Goal: Information Seeking & Learning: Learn about a topic

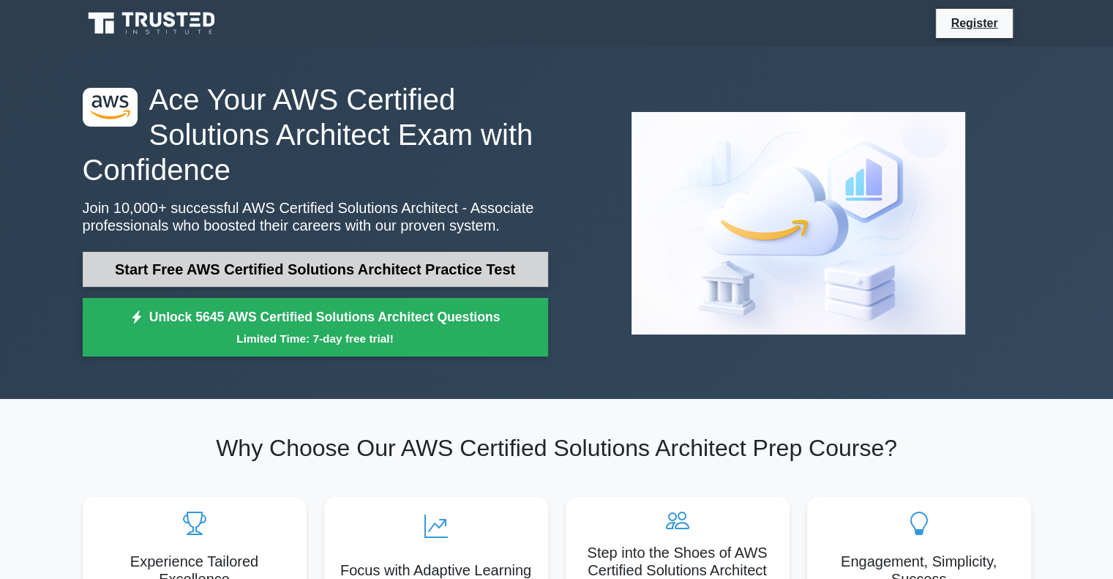
click at [326, 273] on link "Start Free AWS Certified Solutions Architect Practice Test" at bounding box center [315, 269] width 465 height 35
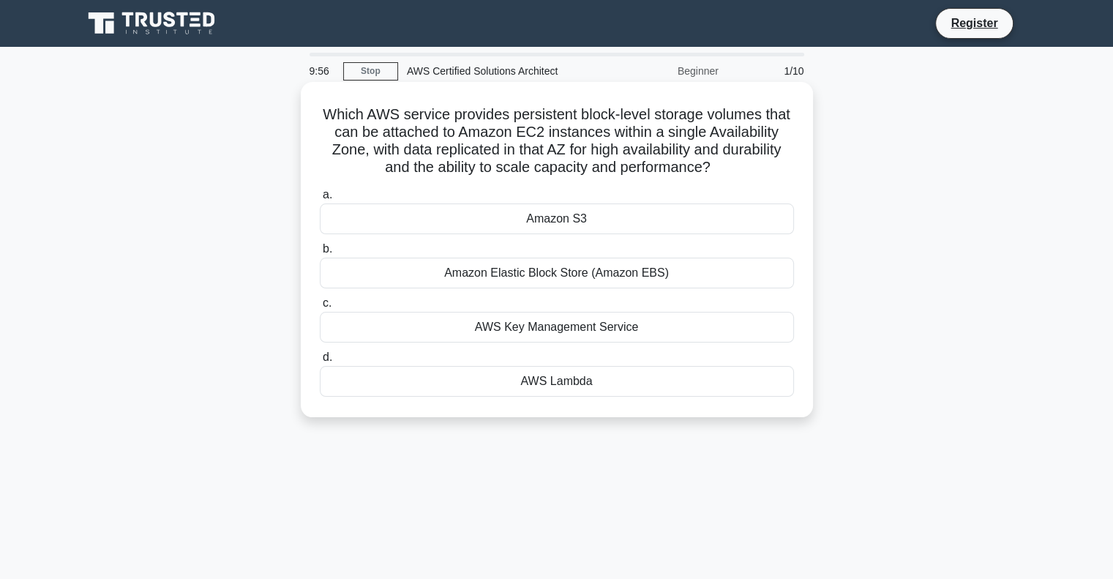
drag, startPoint x: 334, startPoint y: 112, endPoint x: 765, endPoint y: 165, distance: 434.1
click at [765, 165] on h5 "Which AWS service provides persistent block-level storage volumes that can be a…" at bounding box center [556, 141] width 477 height 72
click at [635, 162] on h5 "Which AWS service provides persistent block-level storage volumes that can be a…" at bounding box center [556, 141] width 477 height 72
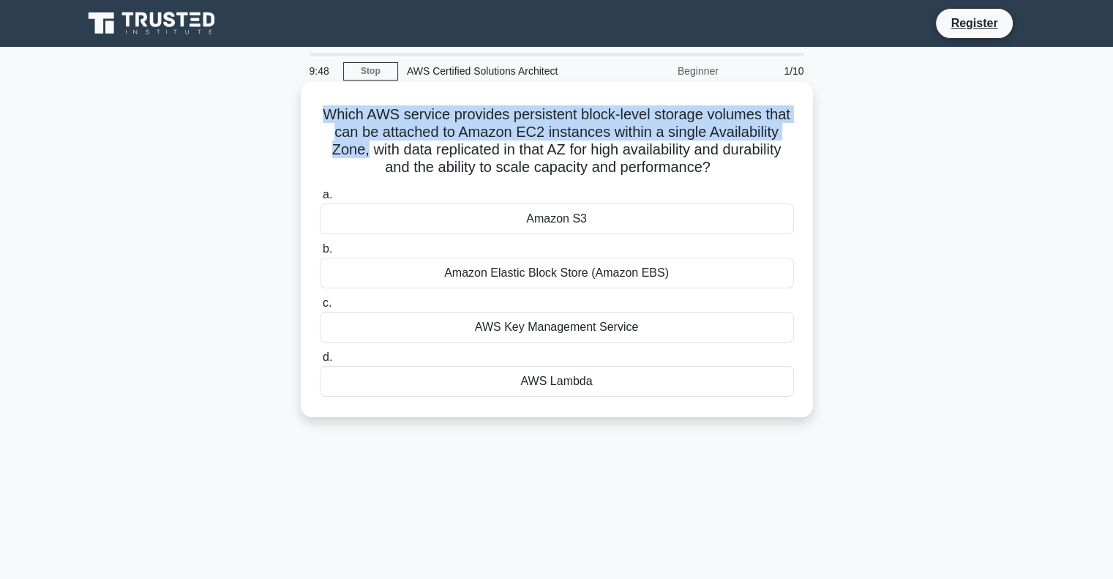
drag, startPoint x: 342, startPoint y: 113, endPoint x: 443, endPoint y: 145, distance: 105.1
click at [443, 145] on h5 "Which AWS service provides persistent block-level storage volumes that can be a…" at bounding box center [556, 141] width 477 height 72
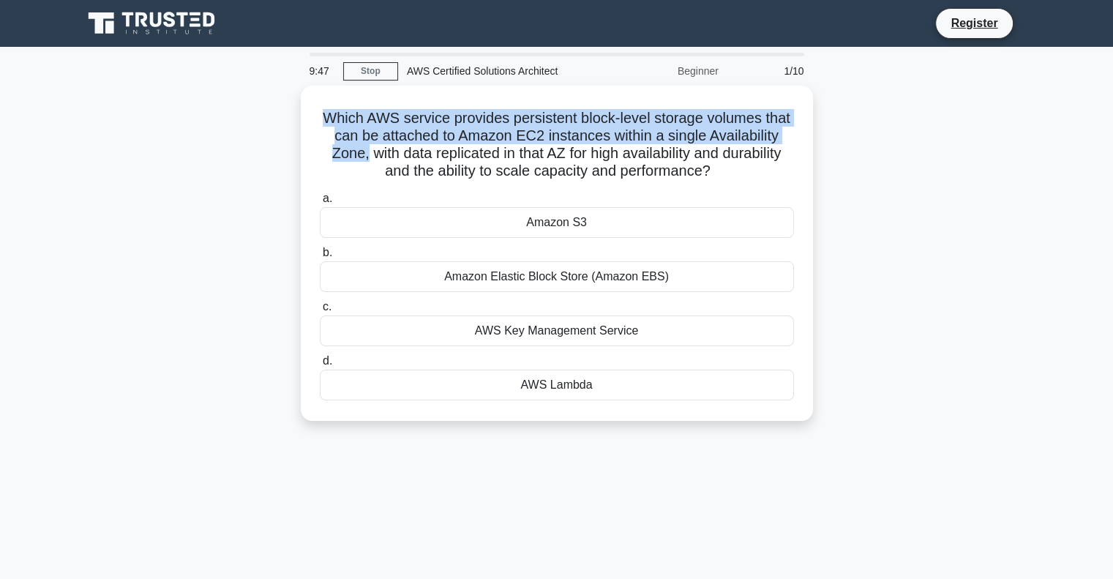
click at [433, 159] on div at bounding box center [433, 159] width 0 height 0
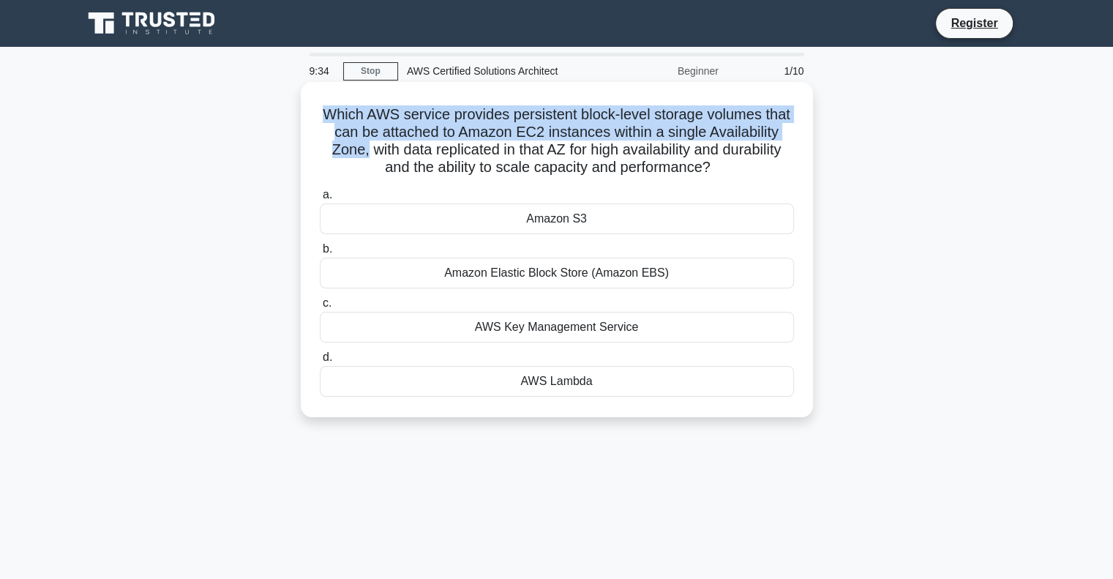
click at [469, 128] on h5 "Which AWS service provides persistent block-level storage volumes that can be a…" at bounding box center [556, 141] width 477 height 72
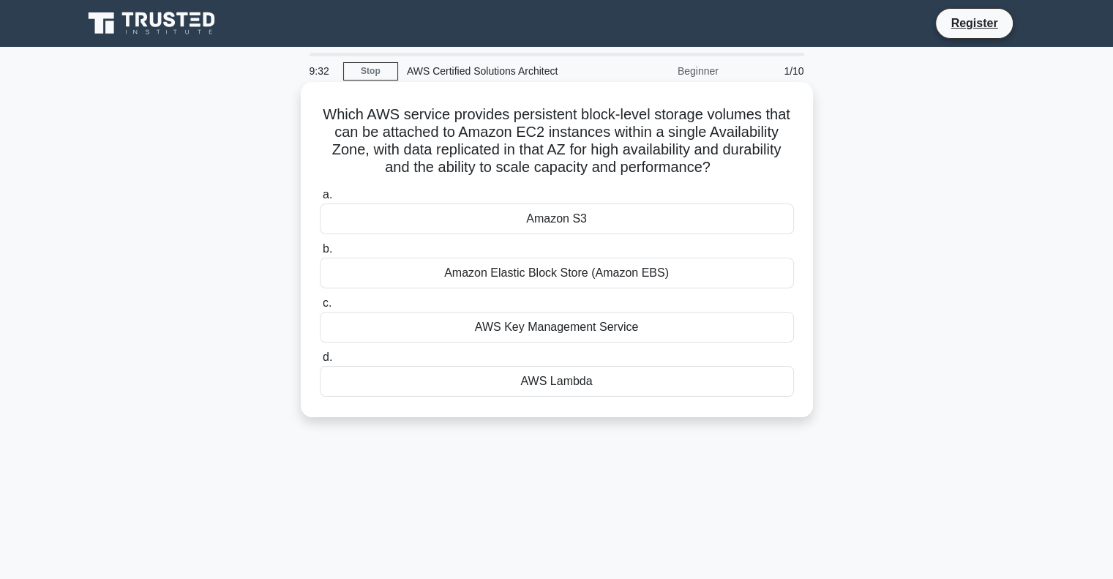
drag, startPoint x: 450, startPoint y: 147, endPoint x: 767, endPoint y: 168, distance: 317.5
click at [767, 168] on h5 "Which AWS service provides persistent block-level storage volumes that can be a…" at bounding box center [556, 141] width 477 height 72
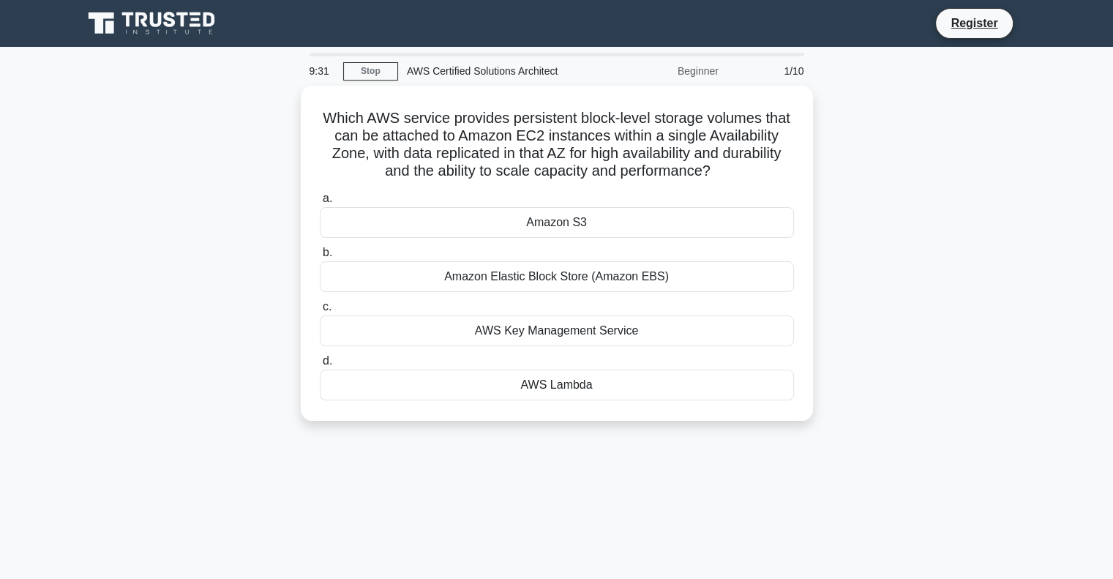
click at [757, 177] on div at bounding box center [757, 177] width 0 height 0
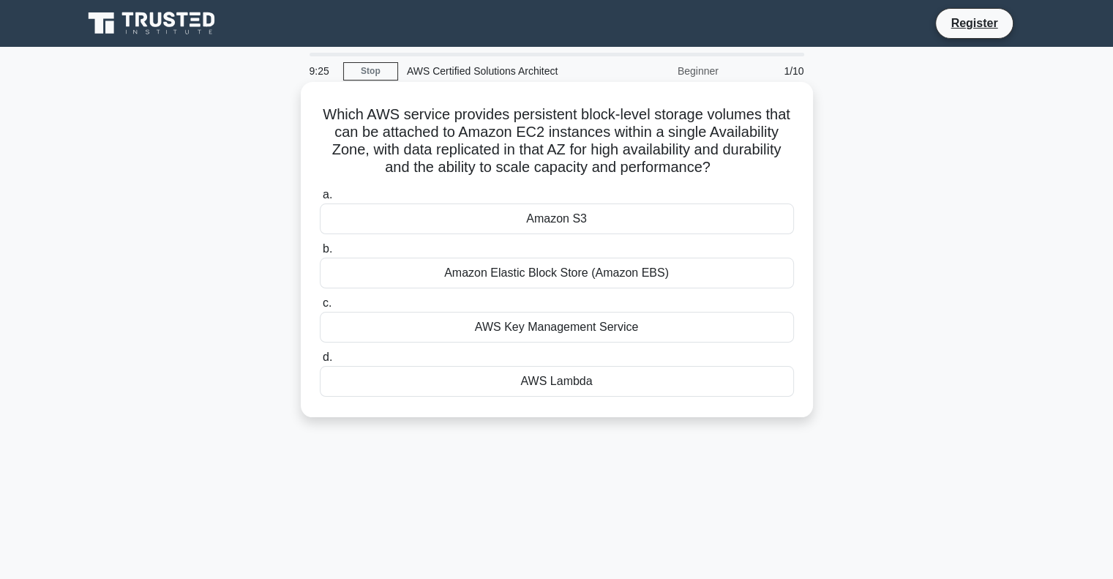
click at [610, 140] on h5 "Which AWS service provides persistent block-level storage volumes that can be a…" at bounding box center [556, 141] width 477 height 72
click at [559, 214] on div "Amazon S3" at bounding box center [557, 218] width 474 height 31
click at [320, 200] on input "a. Amazon S3" at bounding box center [320, 195] width 0 height 10
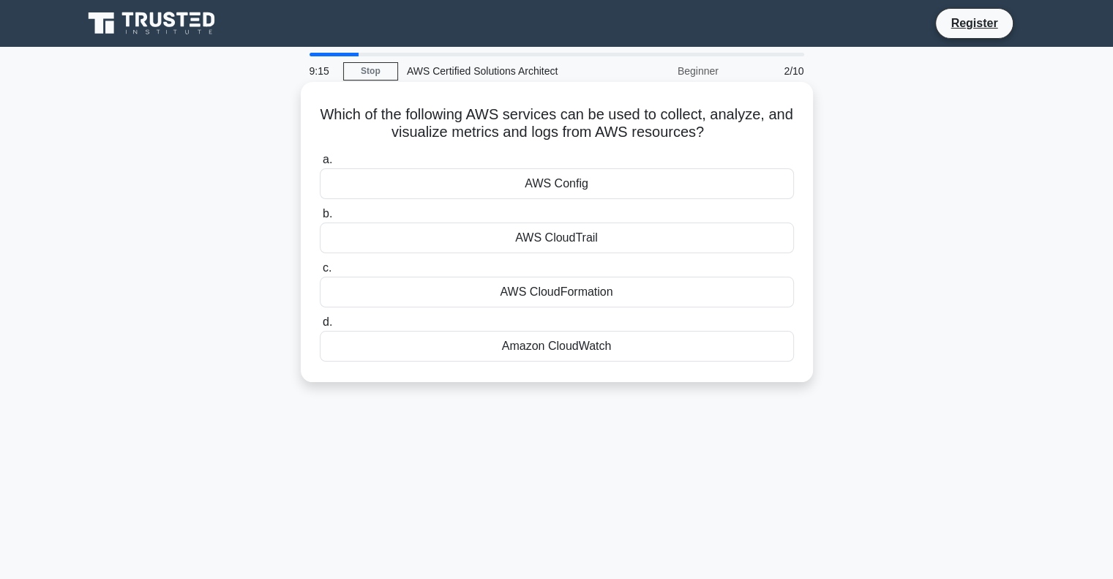
drag, startPoint x: 332, startPoint y: 116, endPoint x: 766, endPoint y: 129, distance: 434.1
click at [766, 129] on h5 "Which of the following AWS services can be used to collect, analyze, and visual…" at bounding box center [556, 123] width 477 height 37
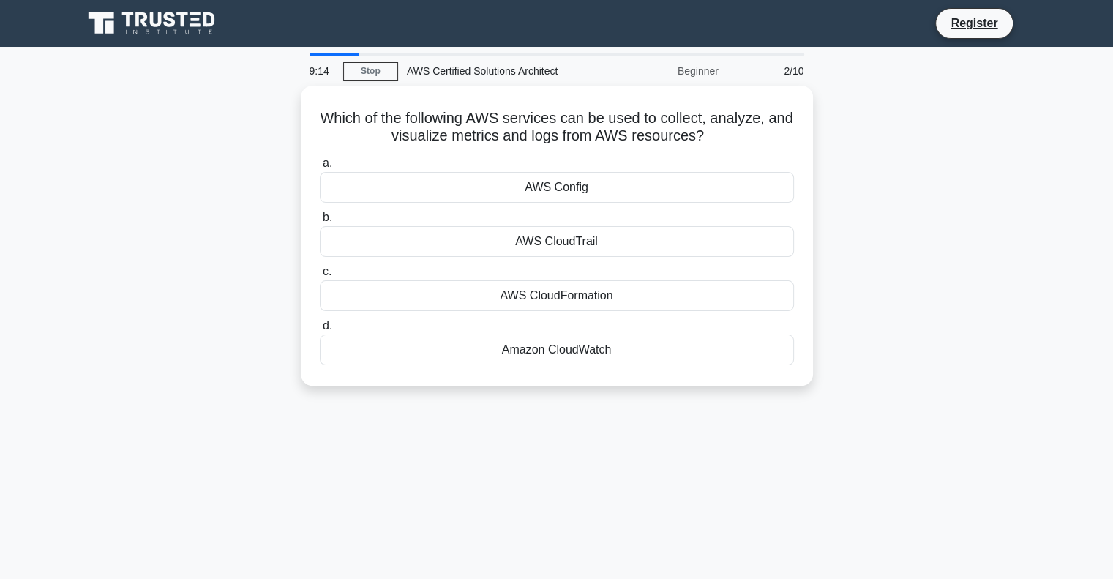
click at [756, 142] on div at bounding box center [756, 142] width 0 height 0
click at [190, 192] on div "Which of the following AWS services can be used to collect, analyze, and visual…" at bounding box center [557, 245] width 966 height 318
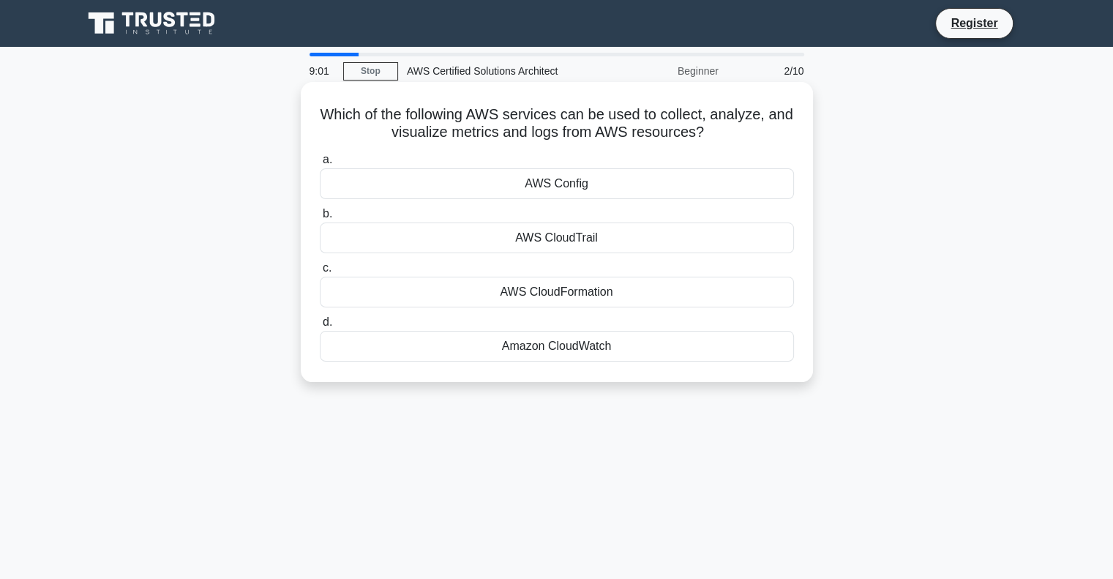
click at [600, 347] on div "Amazon CloudWatch" at bounding box center [557, 346] width 474 height 31
click at [320, 327] on input "d. Amazon CloudWatch" at bounding box center [320, 323] width 0 height 10
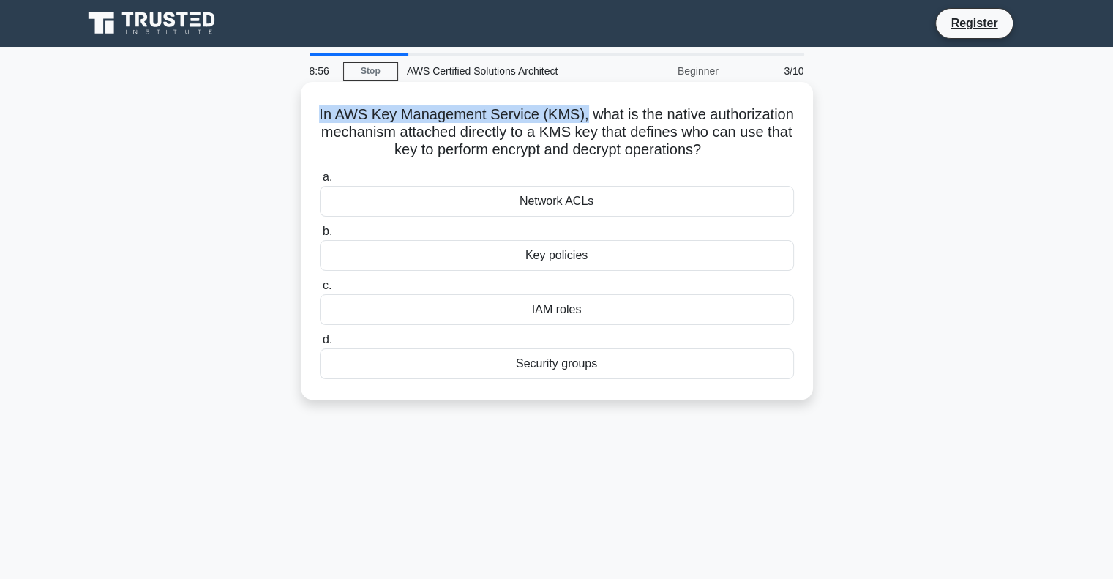
drag, startPoint x: 364, startPoint y: 113, endPoint x: 628, endPoint y: 116, distance: 264.9
click at [628, 116] on h5 "In AWS Key Management Service (KMS), what is the native authorization mechanism…" at bounding box center [556, 132] width 477 height 54
click at [619, 124] on div at bounding box center [619, 124] width 0 height 0
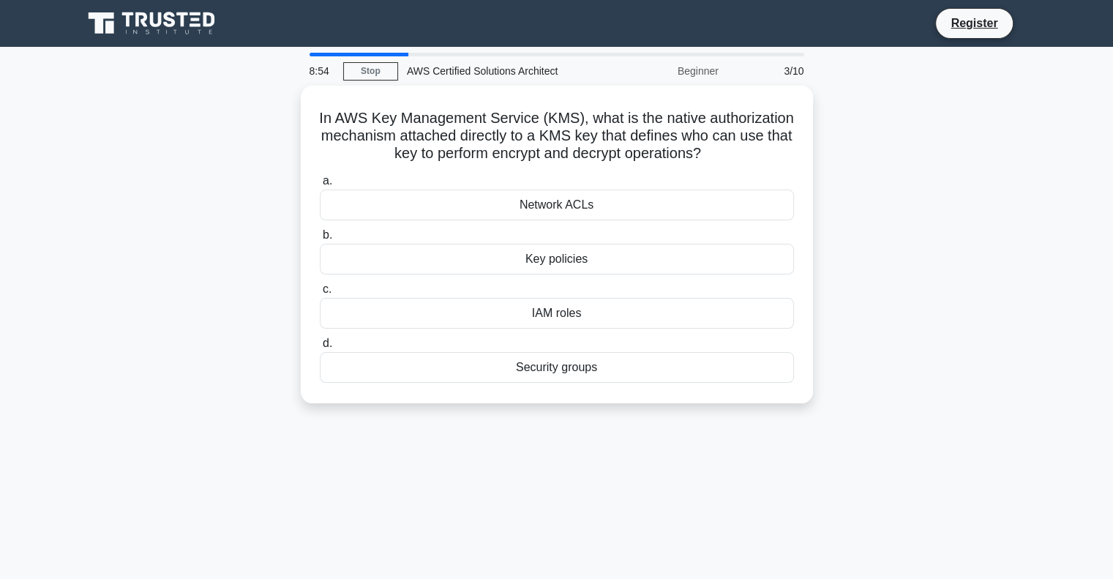
click at [884, 166] on div "In AWS Key Management Service (KMS), what is the native authorization mechanism…" at bounding box center [557, 253] width 966 height 335
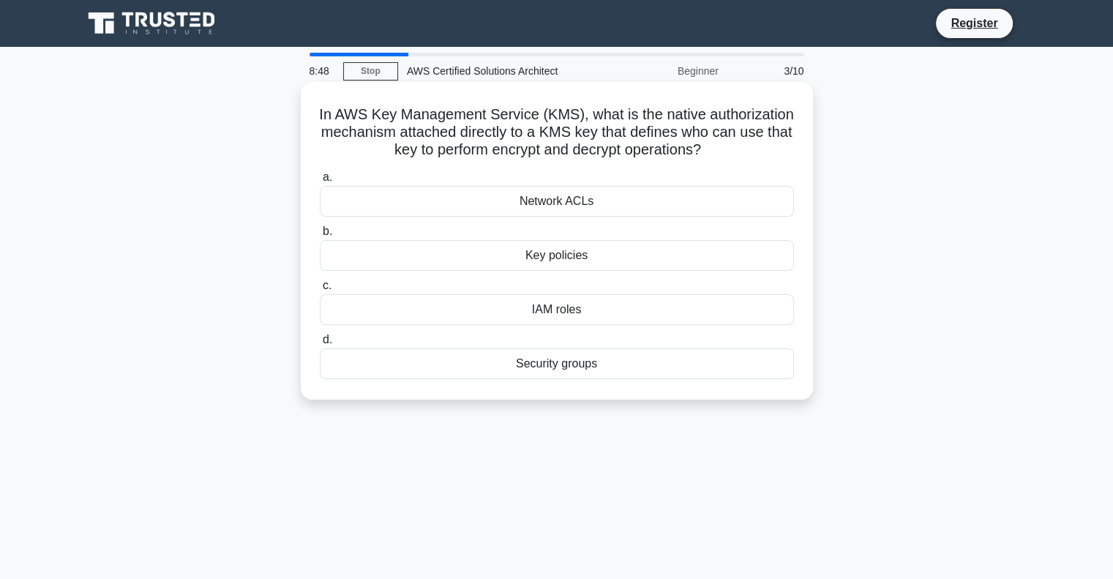
drag, startPoint x: 368, startPoint y: 119, endPoint x: 770, endPoint y: 150, distance: 403.6
click at [770, 151] on h5 "In AWS Key Management Service (KMS), what is the native authorization mechanism…" at bounding box center [556, 132] width 477 height 54
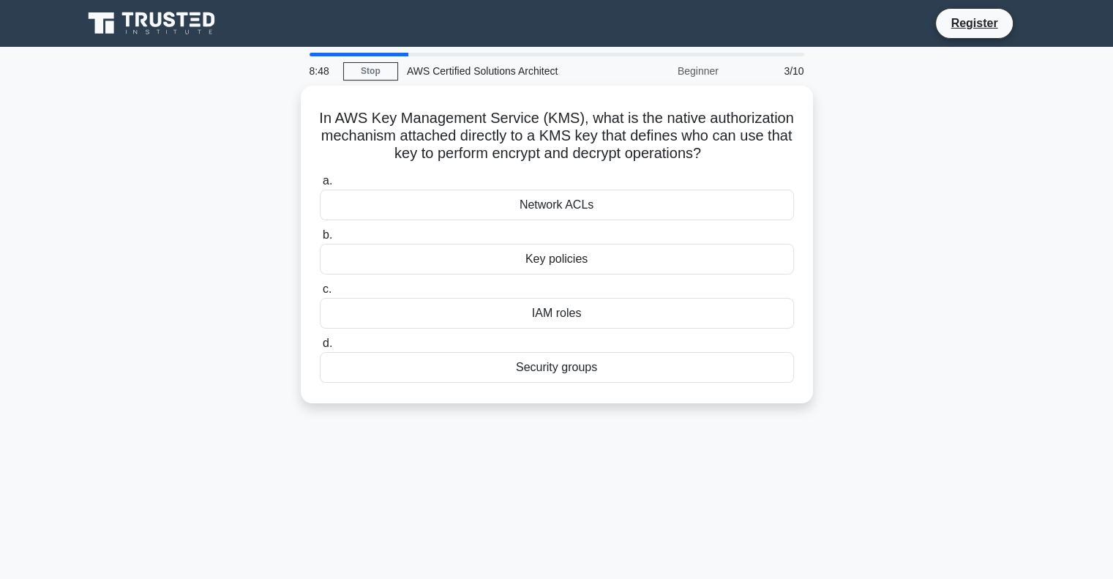
click at [760, 159] on div at bounding box center [760, 159] width 0 height 0
click at [200, 282] on div "In AWS Key Management Service (KMS), what is the native authorization mechanism…" at bounding box center [557, 253] width 966 height 335
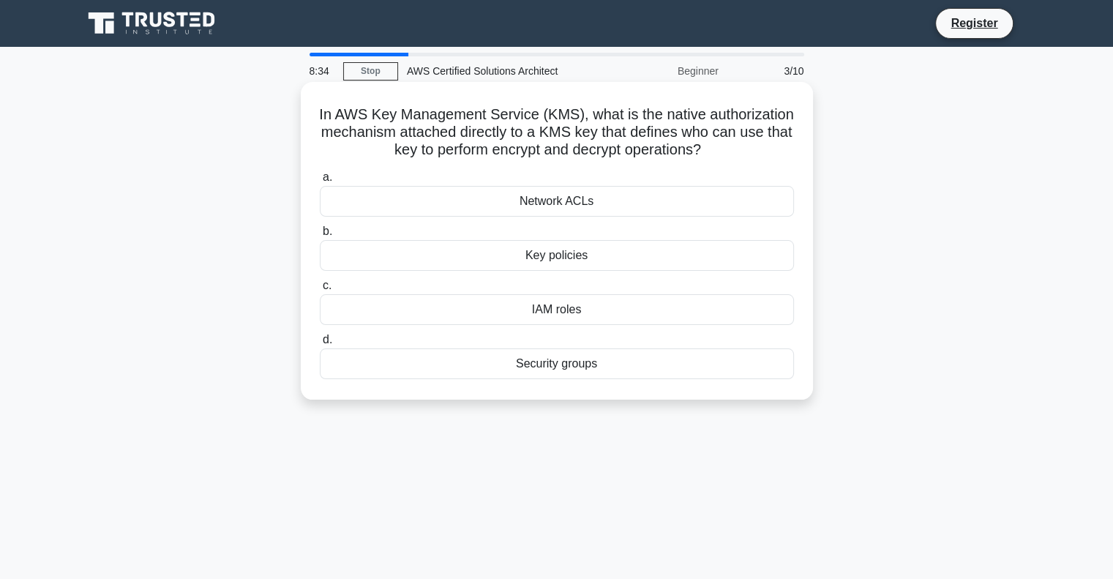
click at [557, 312] on div "IAM roles" at bounding box center [557, 309] width 474 height 31
click at [320, 290] on input "c. IAM roles" at bounding box center [320, 286] width 0 height 10
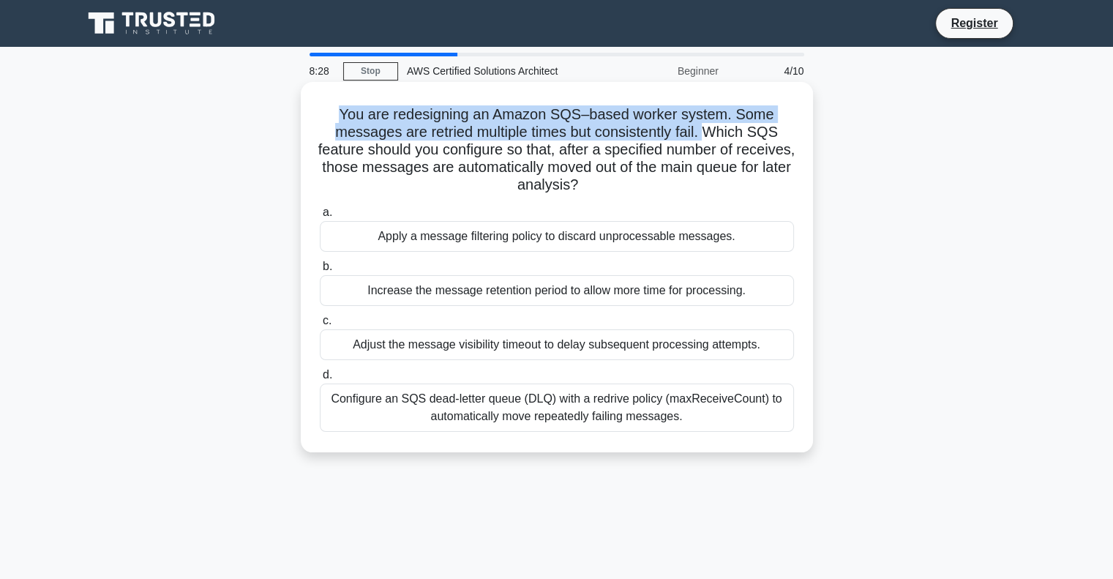
drag, startPoint x: 339, startPoint y: 111, endPoint x: 706, endPoint y: 130, distance: 367.0
click at [706, 130] on h5 "You are redesigning an Amazon SQS–based worker system. Some messages are retrie…" at bounding box center [556, 149] width 477 height 89
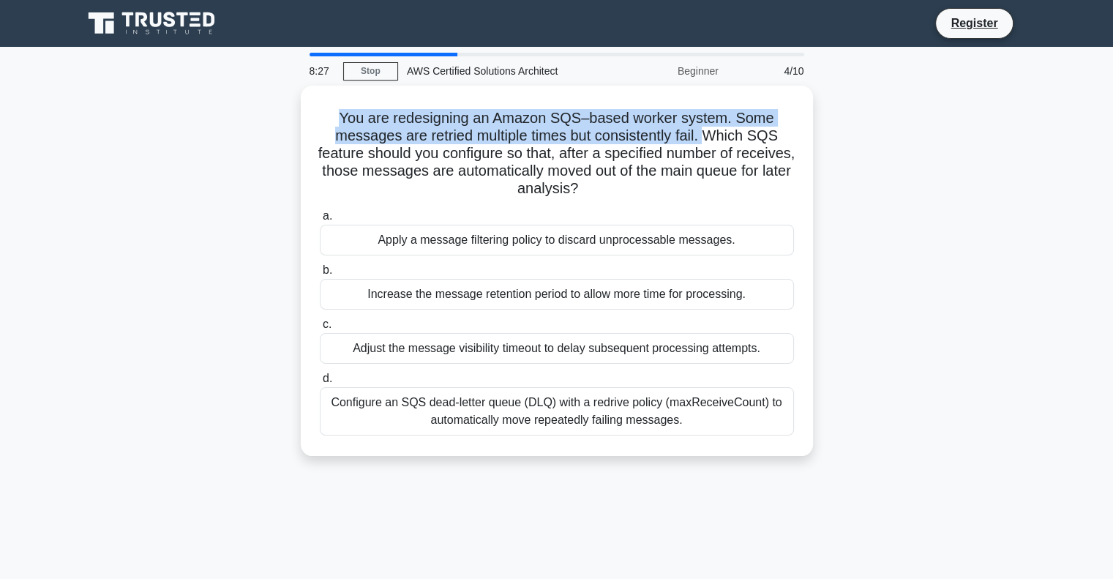
click at [697, 142] on div at bounding box center [697, 142] width 0 height 0
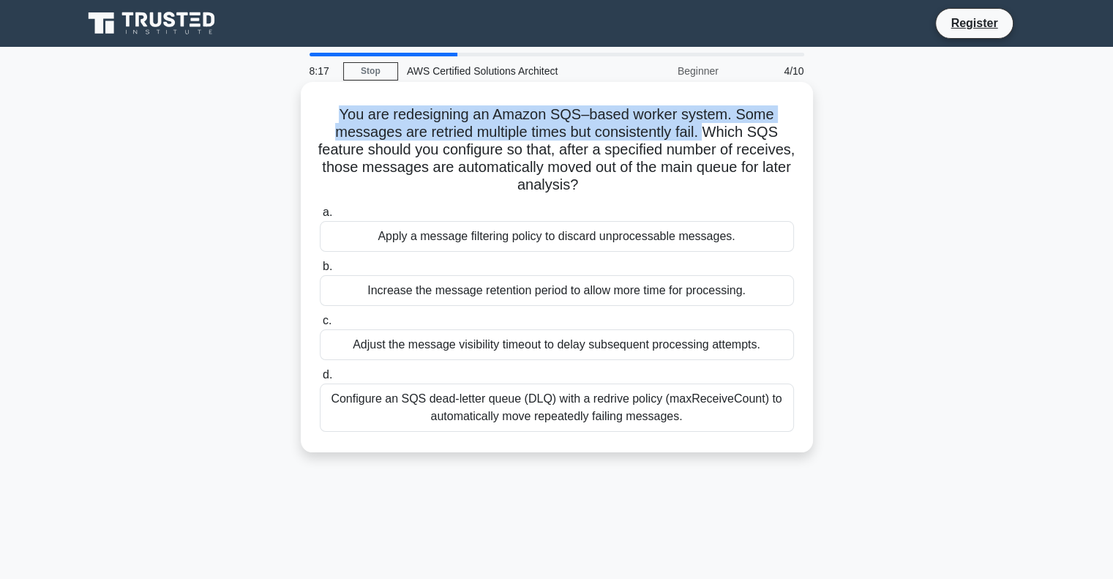
click at [711, 133] on h5 "You are redesigning an Amazon SQS–based worker system. Some messages are retrie…" at bounding box center [556, 149] width 477 height 89
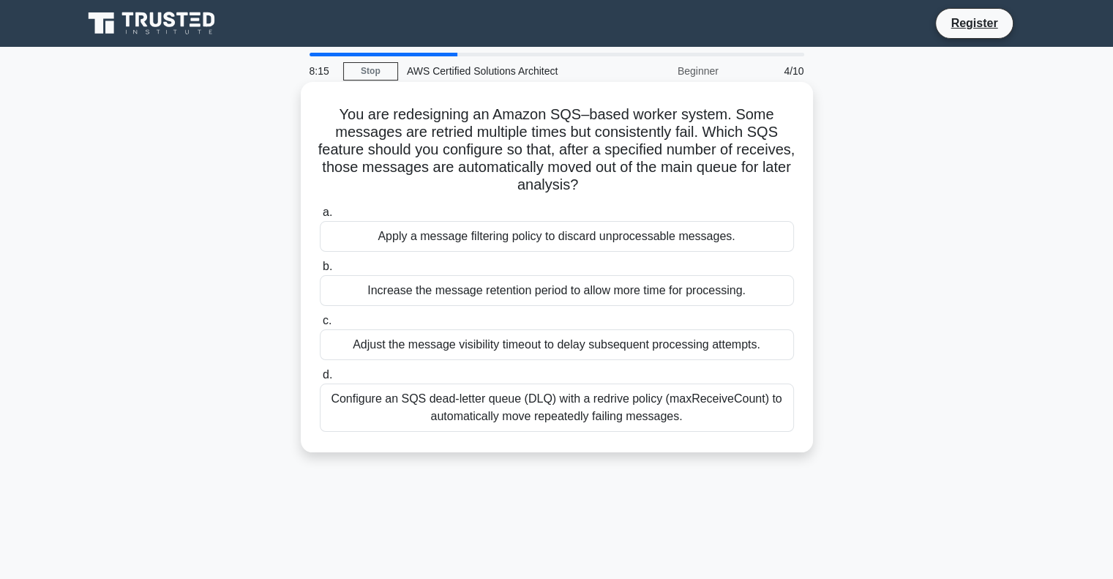
drag, startPoint x: 713, startPoint y: 132, endPoint x: 772, endPoint y: 185, distance: 79.8
click at [772, 185] on h5 "You are redesigning an Amazon SQS–based worker system. Some messages are retrie…" at bounding box center [556, 149] width 477 height 89
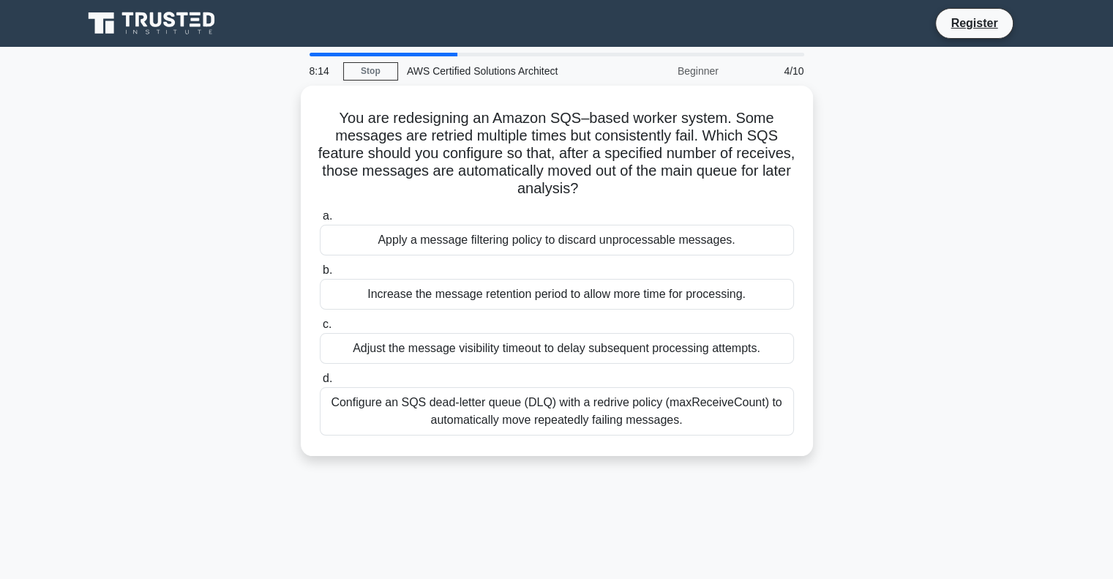
click at [762, 195] on div at bounding box center [762, 195] width 0 height 0
drag, startPoint x: 737, startPoint y: 472, endPoint x: 176, endPoint y: 393, distance: 567.4
click at [176, 393] on div "You are redesigning an Amazon SQS–based worker system. Some messages are retrie…" at bounding box center [557, 280] width 966 height 388
click at [166, 374] on div at bounding box center [166, 374] width 0 height 0
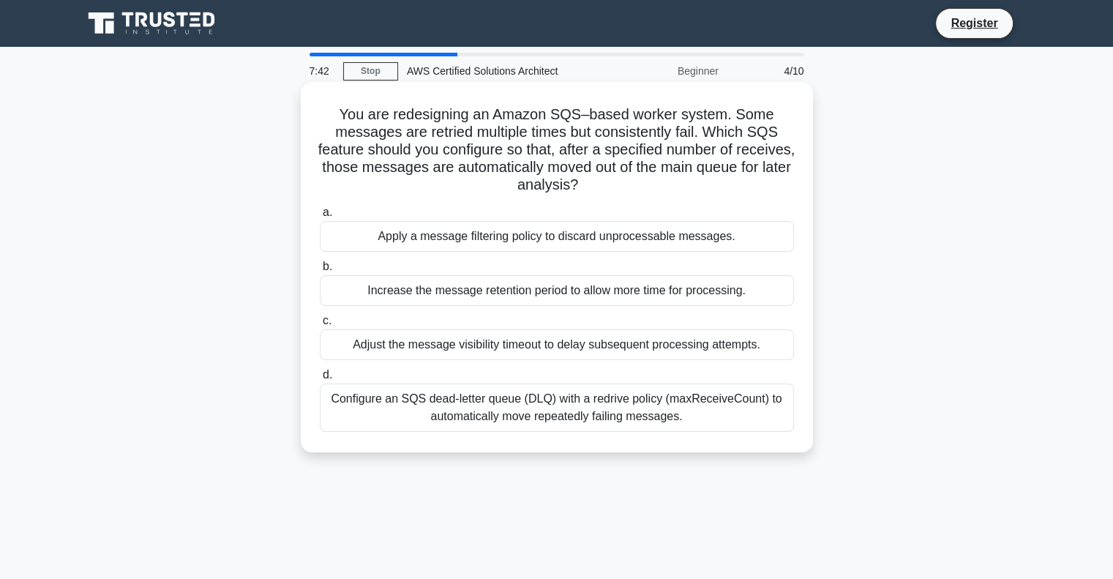
click at [538, 408] on div "Configure an SQS dead-letter queue (DLQ) with a redrive policy (maxReceiveCount…" at bounding box center [557, 407] width 474 height 48
click at [320, 380] on input "d. Configure an SQS dead-letter queue (DLQ) with a redrive policy (maxReceiveCo…" at bounding box center [320, 375] width 0 height 10
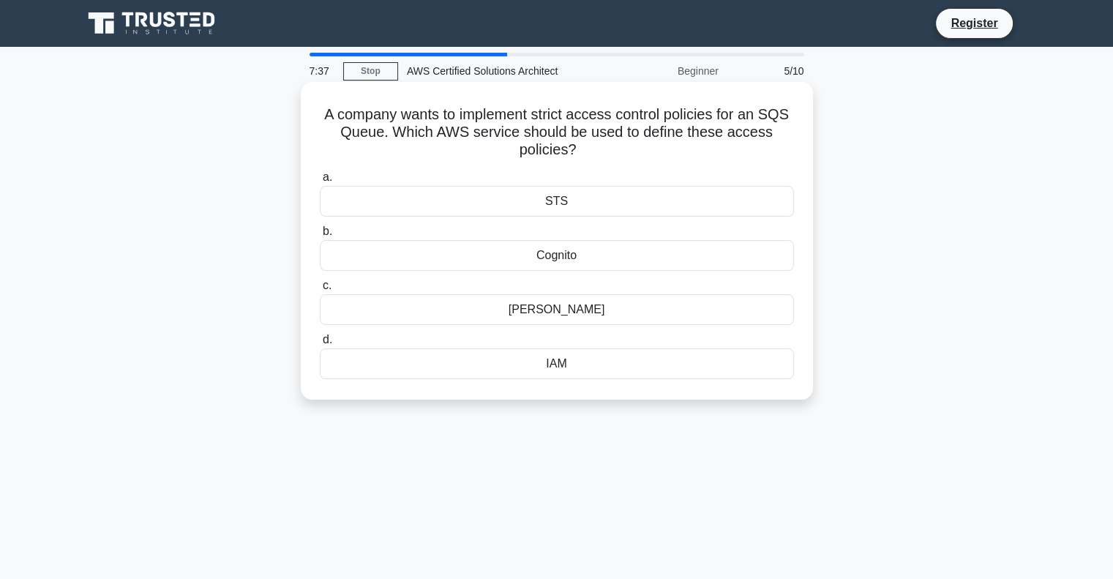
drag, startPoint x: 322, startPoint y: 115, endPoint x: 617, endPoint y: 144, distance: 297.0
click at [617, 144] on h5 "A company wants to implement strict access control policies for an SQS Queue. W…" at bounding box center [556, 132] width 477 height 54
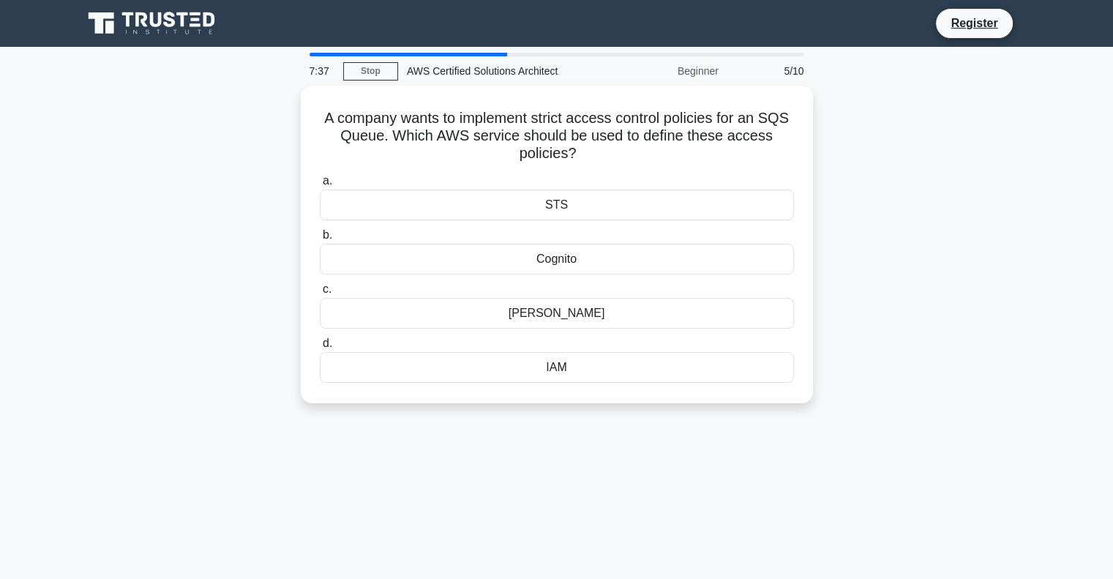
click at [608, 159] on div at bounding box center [608, 159] width 0 height 0
click at [965, 347] on div "A company wants to implement strict access control policies for an SQS Queue. W…" at bounding box center [557, 253] width 966 height 335
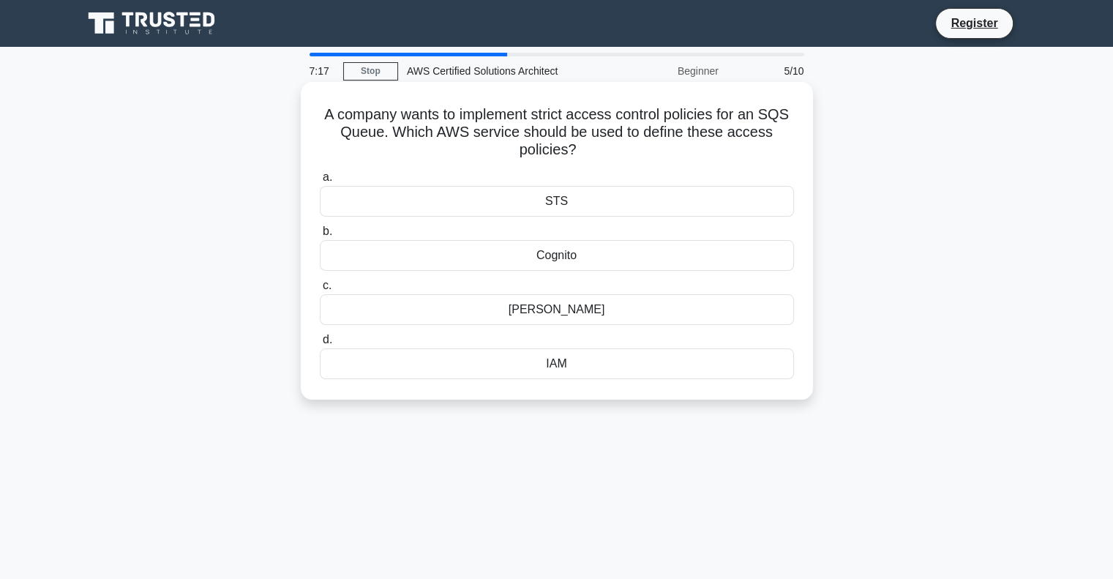
click at [557, 367] on div "IAM" at bounding box center [557, 363] width 474 height 31
click at [320, 345] on input "d. IAM" at bounding box center [320, 340] width 0 height 10
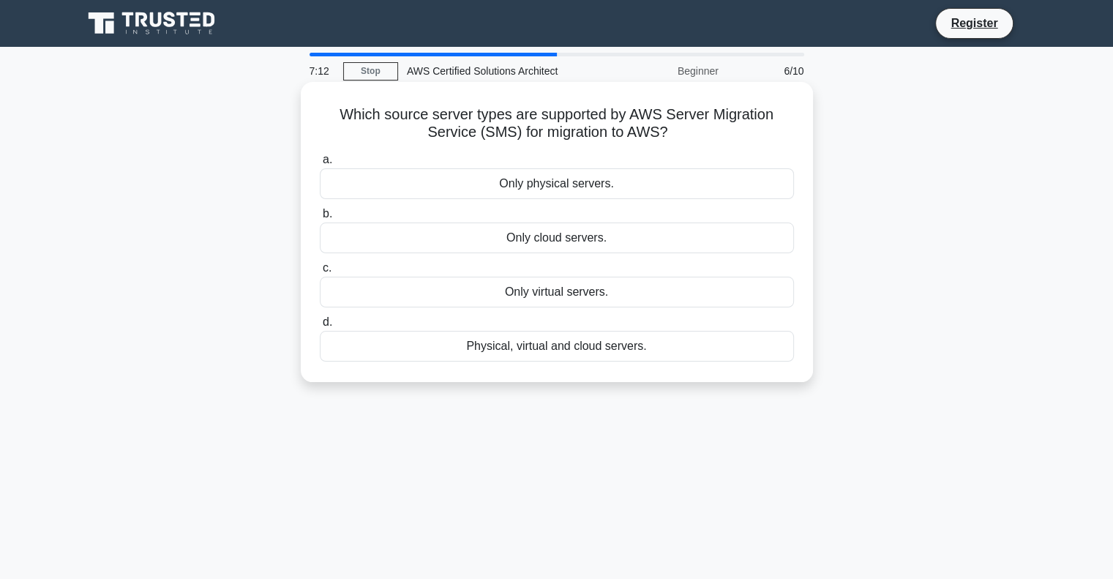
drag, startPoint x: 334, startPoint y: 109, endPoint x: 691, endPoint y: 130, distance: 357.7
click at [691, 130] on h5 "Which source server types are supported by AWS Server Migration Service (SMS) f…" at bounding box center [556, 123] width 477 height 37
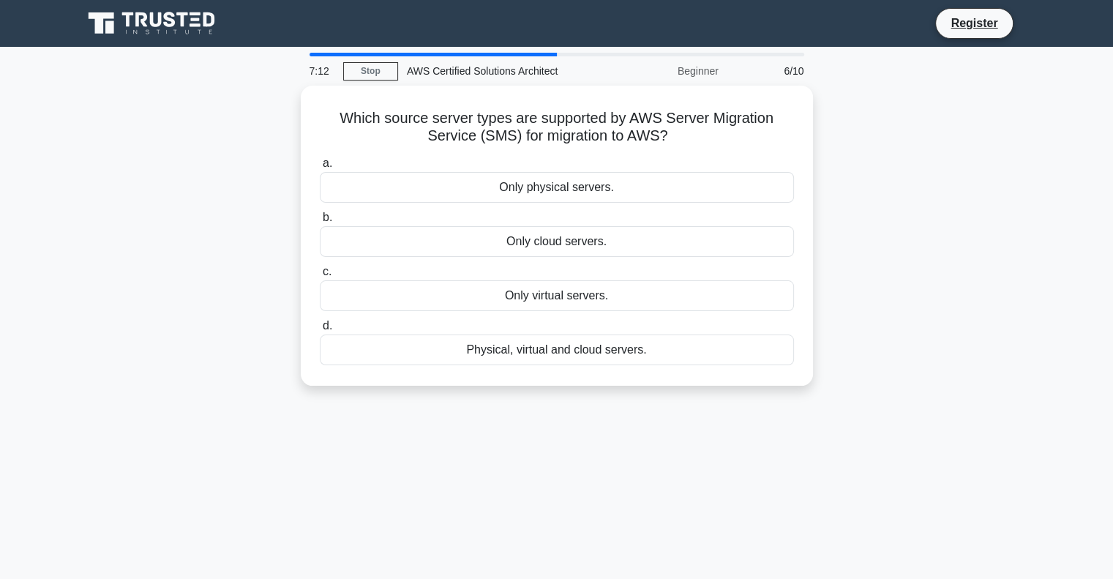
click at [681, 142] on div at bounding box center [681, 142] width 0 height 0
click at [921, 261] on div "Which source server types are supported by AWS Server Migration Service (SMS) f…" at bounding box center [557, 245] width 966 height 318
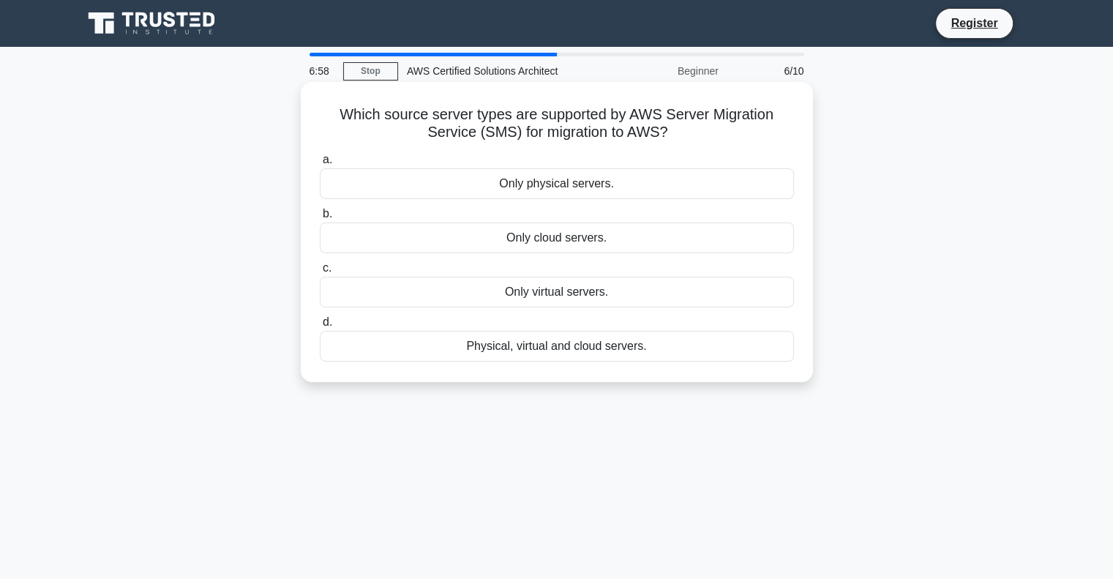
click at [631, 352] on div "Physical, virtual and cloud servers." at bounding box center [557, 346] width 474 height 31
click at [320, 327] on input "d. Physical, virtual and cloud servers." at bounding box center [320, 323] width 0 height 10
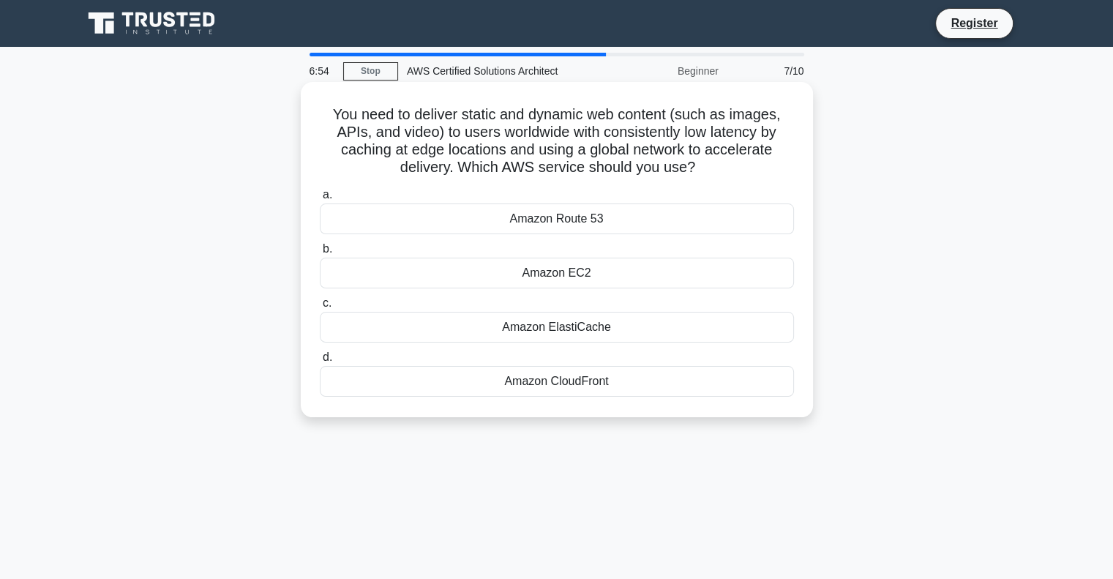
drag, startPoint x: 328, startPoint y: 110, endPoint x: 720, endPoint y: 169, distance: 395.8
click at [720, 169] on h5 "You need to deliver static and dynamic web content (such as images, APIs, and v…" at bounding box center [556, 141] width 477 height 72
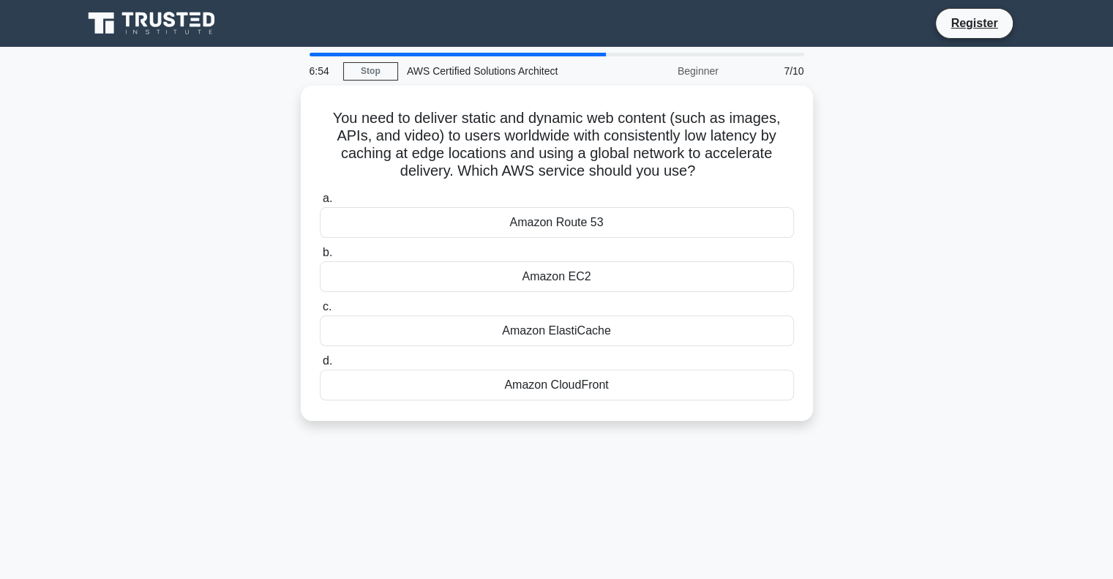
click at [710, 177] on div at bounding box center [710, 177] width 0 height 0
click at [812, 470] on div "6:38 Stop AWS Certified Solutions Architect Beginner 7/10 You need to deliver s…" at bounding box center [557, 419] width 966 height 732
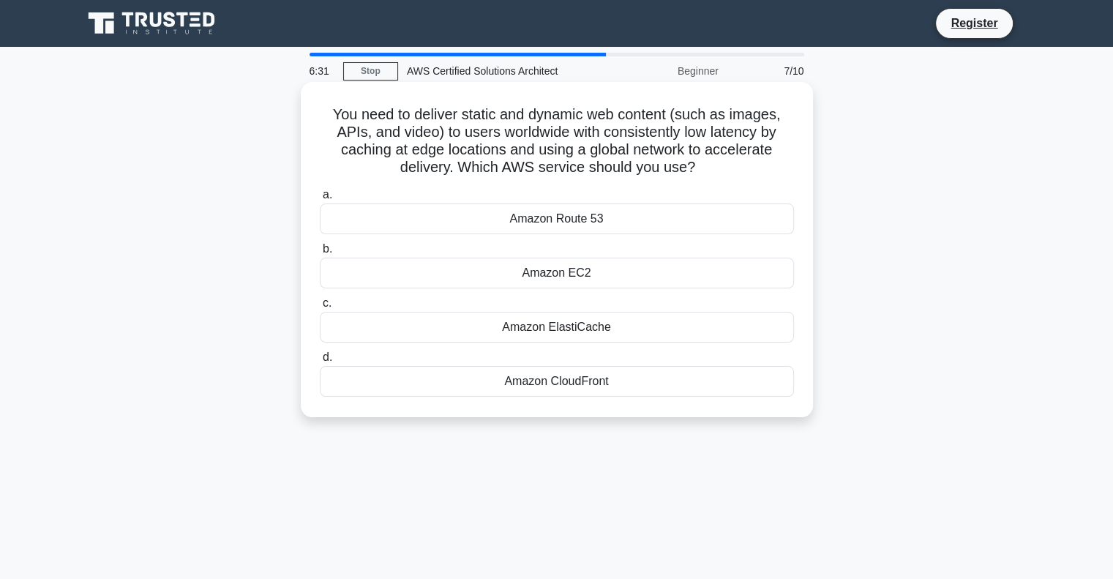
click at [581, 222] on div "Amazon Route 53" at bounding box center [557, 218] width 474 height 31
click at [320, 200] on input "a. Amazon Route 53" at bounding box center [320, 195] width 0 height 10
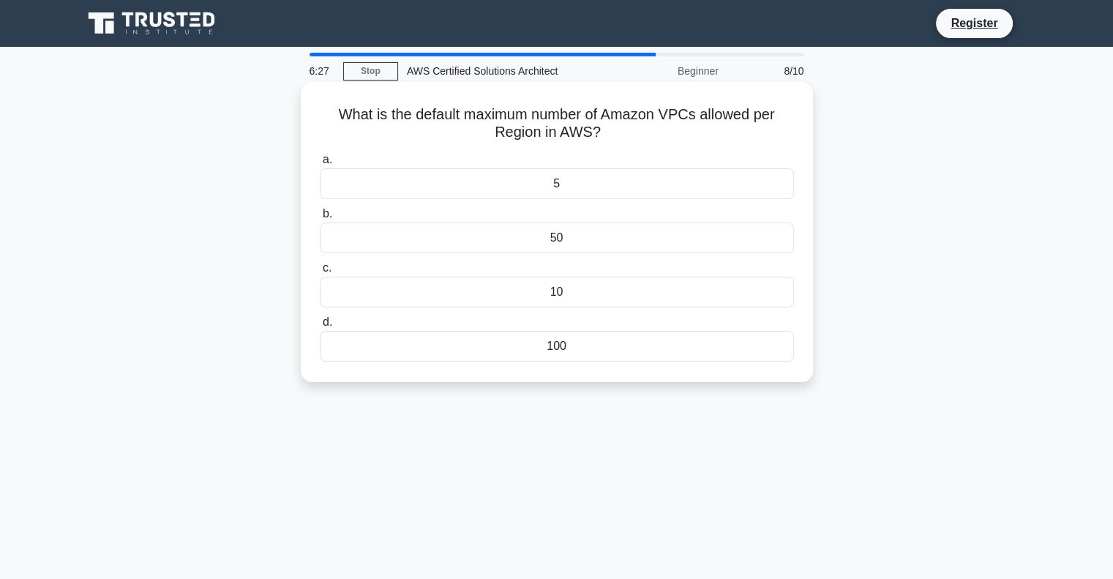
drag, startPoint x: 648, startPoint y: 136, endPoint x: 335, endPoint y: 113, distance: 314.0
click at [335, 113] on h5 "What is the default maximum number of Amazon VPCs allowed per Region in AWS? .s…" at bounding box center [556, 123] width 477 height 37
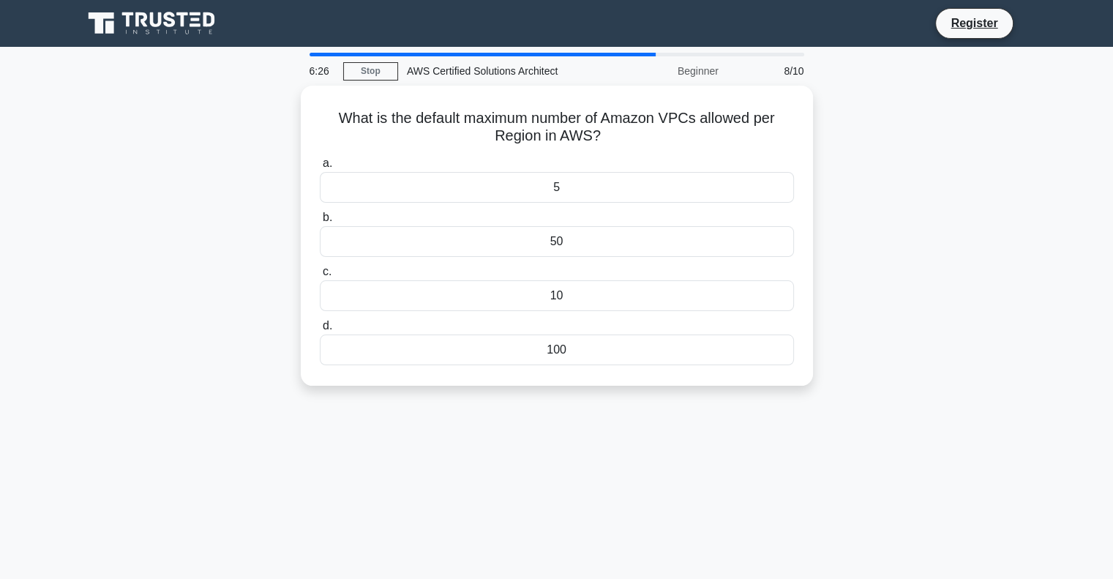
click at [326, 84] on div at bounding box center [326, 84] width 0 height 0
click at [954, 149] on div "What is the default maximum number of Amazon VPCs allowed per Region in AWS? .s…" at bounding box center [557, 245] width 966 height 318
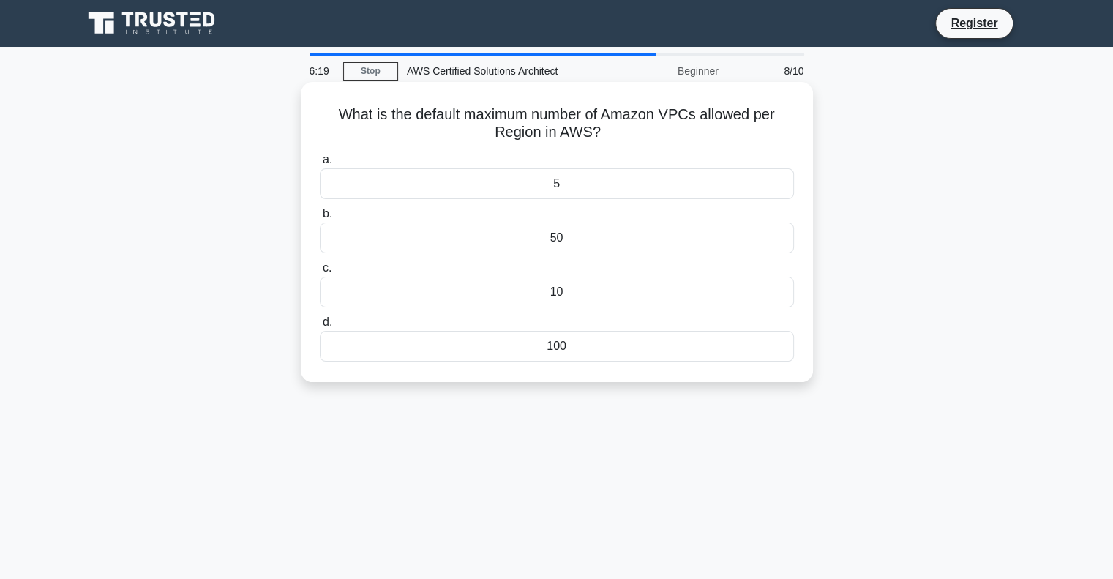
click at [615, 194] on div "5" at bounding box center [557, 183] width 474 height 31
click at [320, 165] on input "a. 5" at bounding box center [320, 160] width 0 height 10
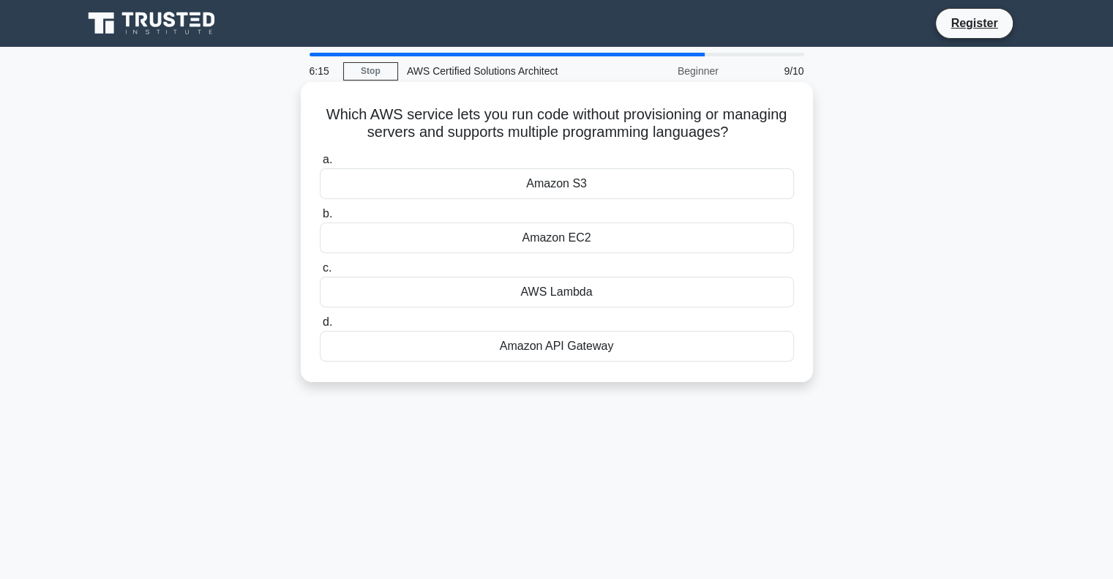
drag, startPoint x: 312, startPoint y: 110, endPoint x: 746, endPoint y: 138, distance: 434.7
click at [746, 138] on div "Which AWS service lets you run code without provisioning or managing servers an…" at bounding box center [557, 232] width 500 height 288
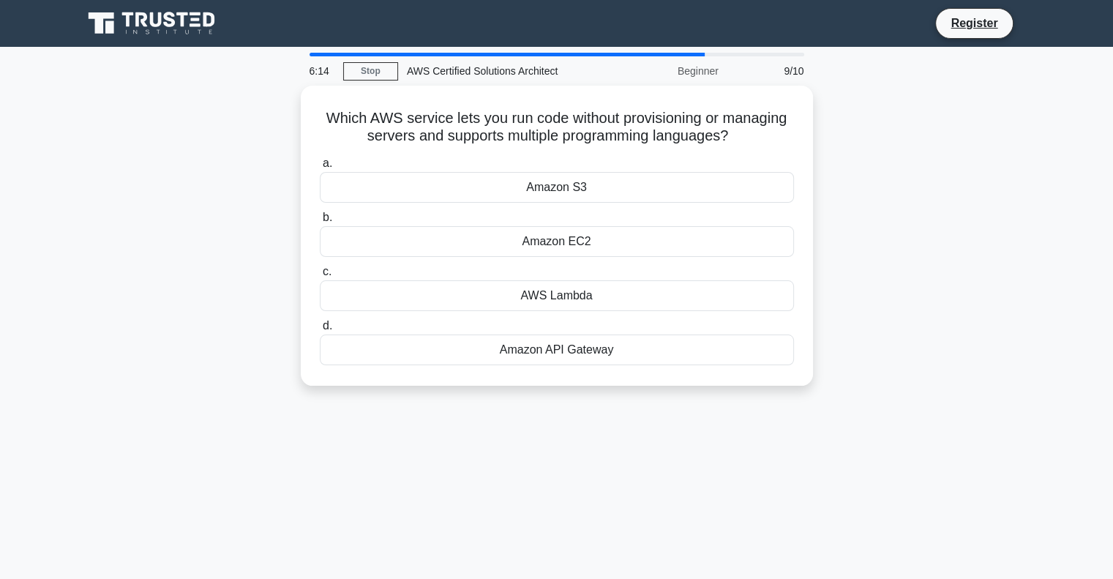
click at [737, 142] on div at bounding box center [737, 142] width 0 height 0
click at [852, 175] on div "Which AWS service lets you run code without provisioning or managing servers an…" at bounding box center [557, 245] width 966 height 318
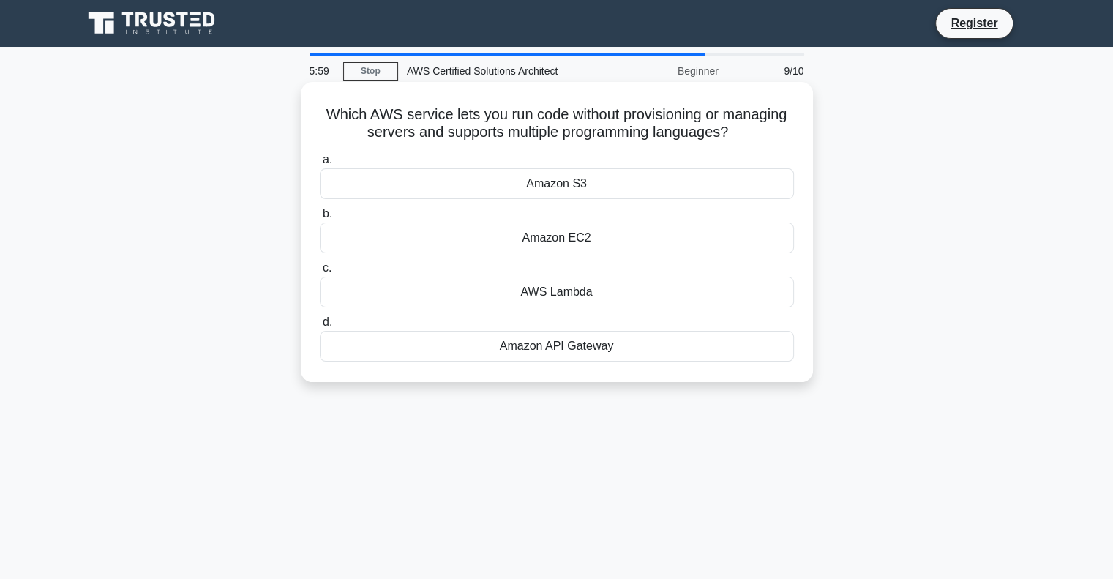
click at [587, 291] on div "AWS Lambda" at bounding box center [557, 292] width 474 height 31
click at [320, 273] on input "c. AWS Lambda" at bounding box center [320, 268] width 0 height 10
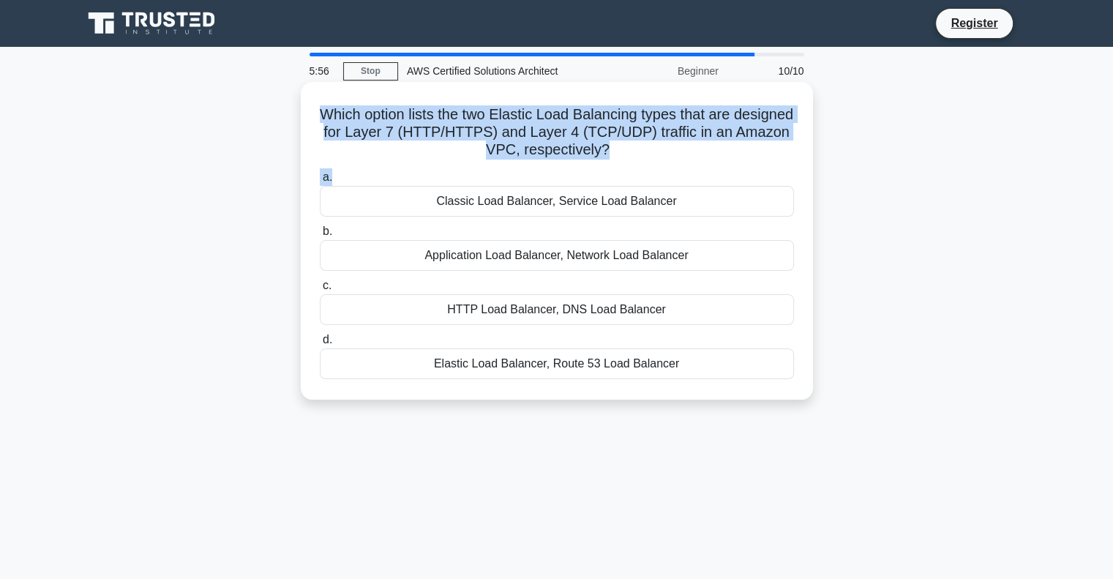
drag, startPoint x: 349, startPoint y: 111, endPoint x: 758, endPoint y: 166, distance: 412.6
click at [758, 166] on div "Which option lists the two Elastic Load Balancing types that are designed for L…" at bounding box center [557, 241] width 500 height 306
click at [758, 166] on div "a. Classic Load Balancer, Service Load Balancer b. Application Load Balancer, N…" at bounding box center [557, 273] width 492 height 217
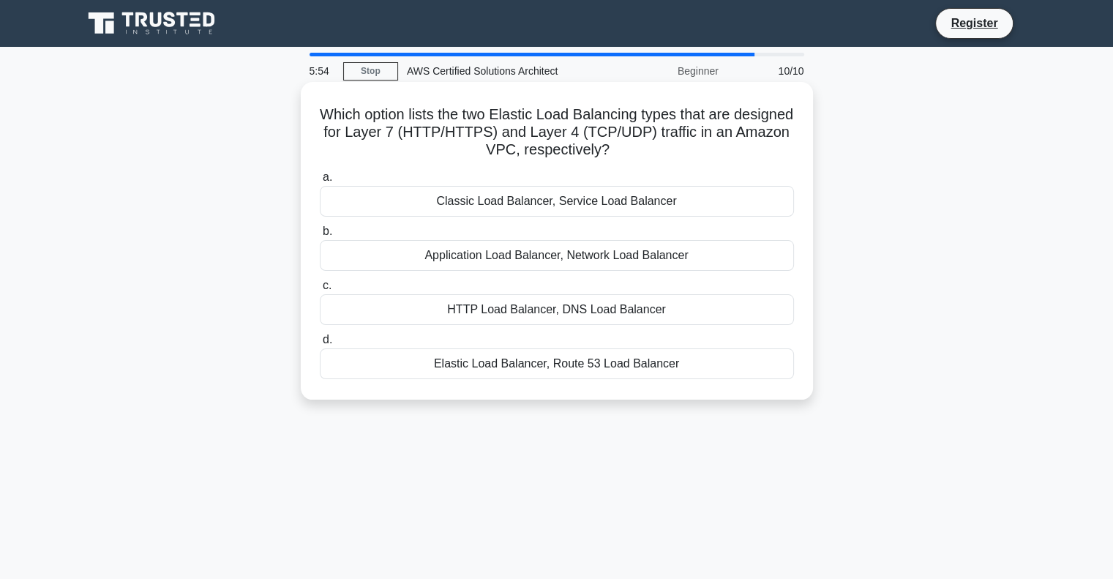
drag, startPoint x: 690, startPoint y: 157, endPoint x: 342, endPoint y: 119, distance: 349.5
click at [342, 119] on h5 "Which option lists the two Elastic Load Balancing types that are designed for L…" at bounding box center [556, 132] width 477 height 54
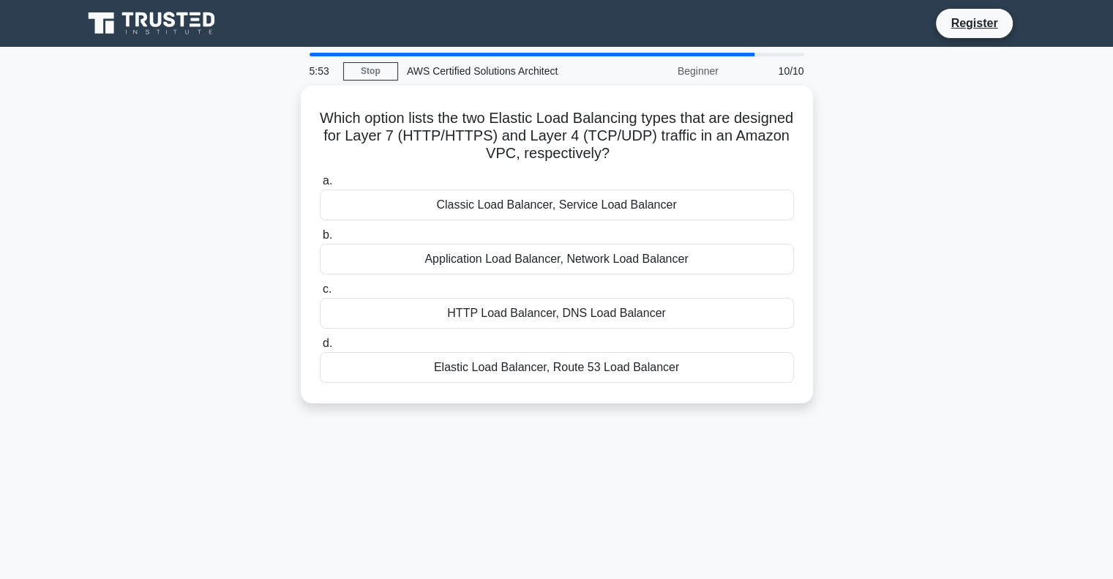
click at [333, 84] on div at bounding box center [333, 84] width 0 height 0
click at [996, 207] on div "Which option lists the two Elastic Load Balancing types that are designed for L…" at bounding box center [557, 253] width 966 height 335
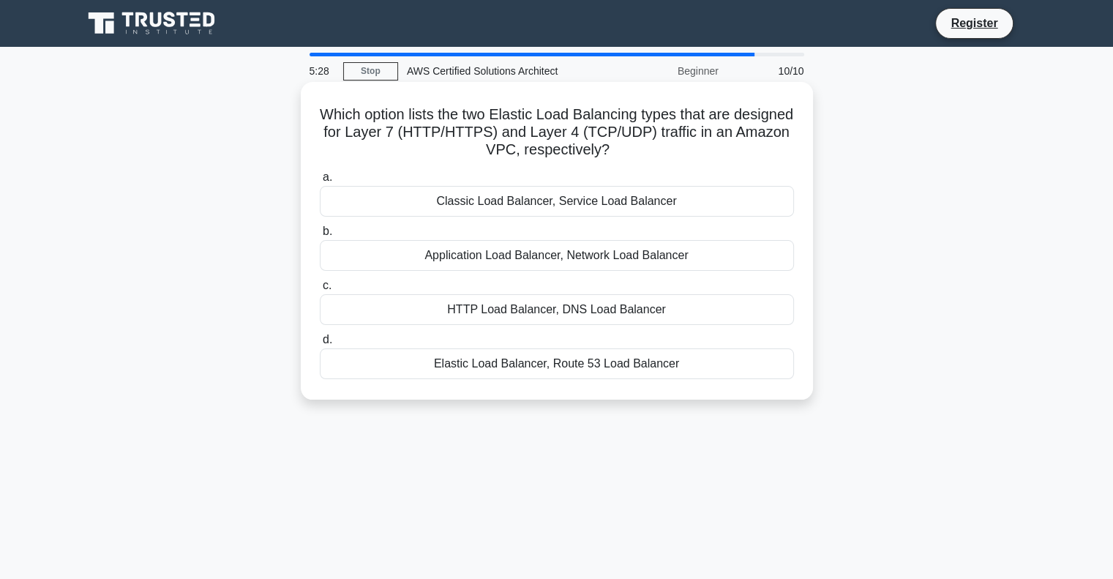
click at [647, 355] on div "Elastic Load Balancer, Route 53 Load Balancer" at bounding box center [557, 363] width 474 height 31
click at [320, 345] on input "d. Elastic Load Balancer, Route 53 Load Balancer" at bounding box center [320, 340] width 0 height 10
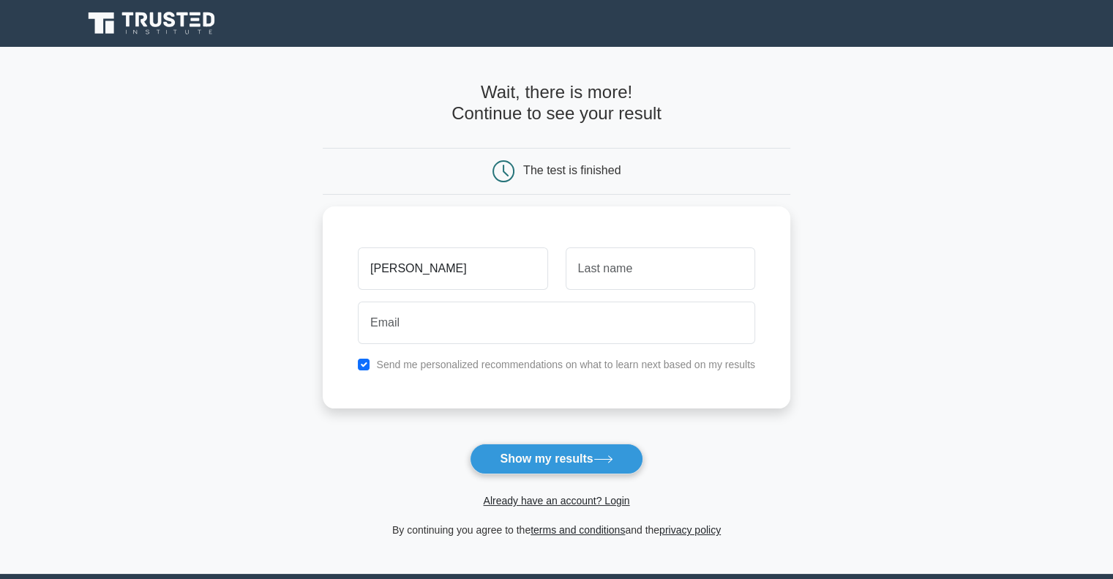
type input "luis"
type input "sotillo"
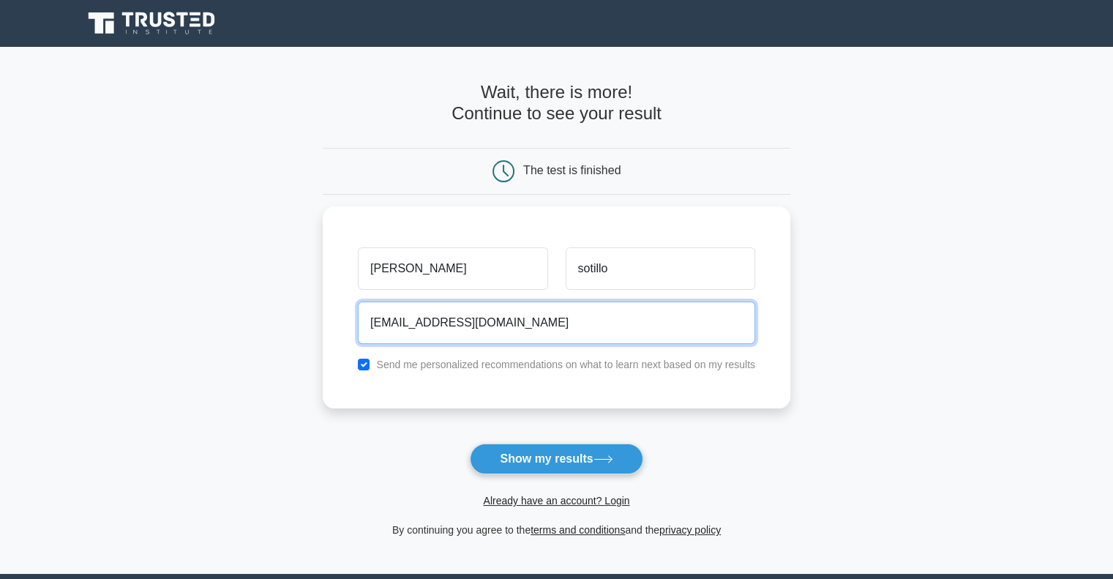
type input "lm.sotillo@gmai.com"
click at [470, 443] on button "Show my results" at bounding box center [556, 458] width 173 height 31
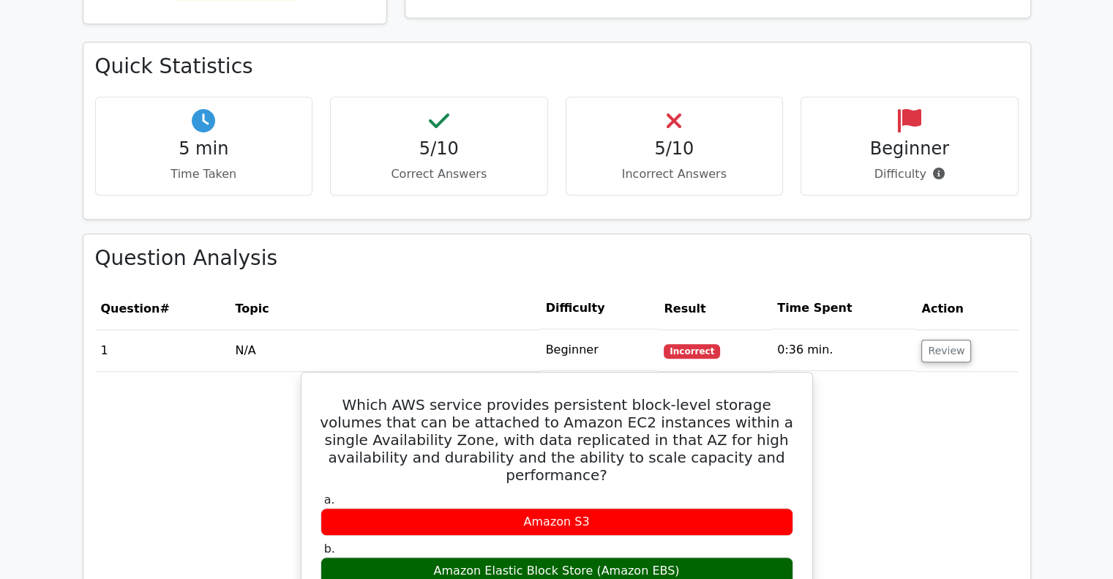
scroll to position [878, 0]
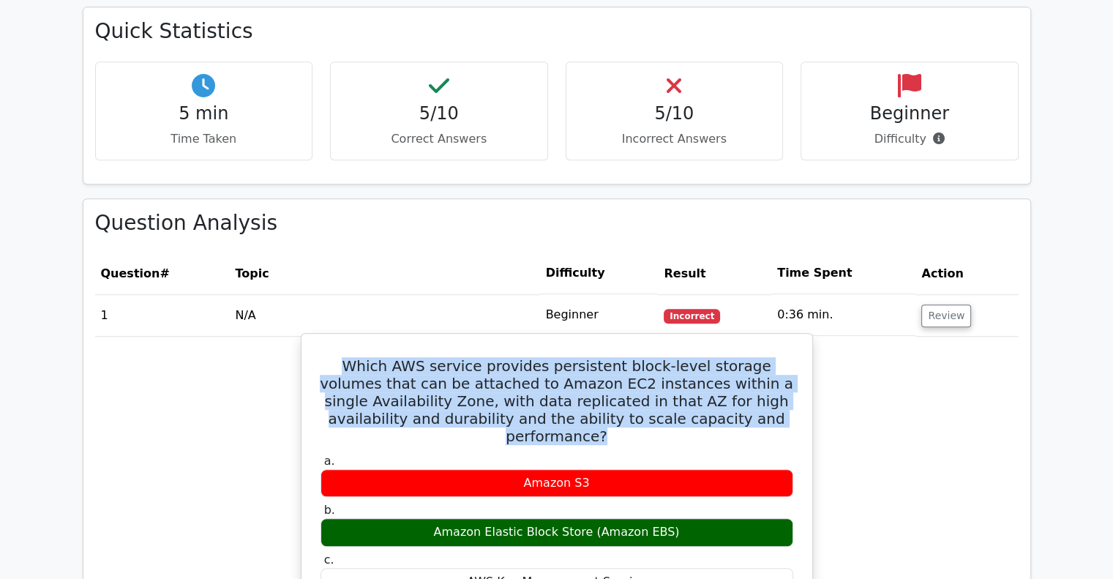
drag, startPoint x: 336, startPoint y: 294, endPoint x: 779, endPoint y: 349, distance: 446.7
click at [779, 357] on h5 "Which AWS service provides persistent block-level storage volumes that can be a…" at bounding box center [557, 401] width 476 height 88
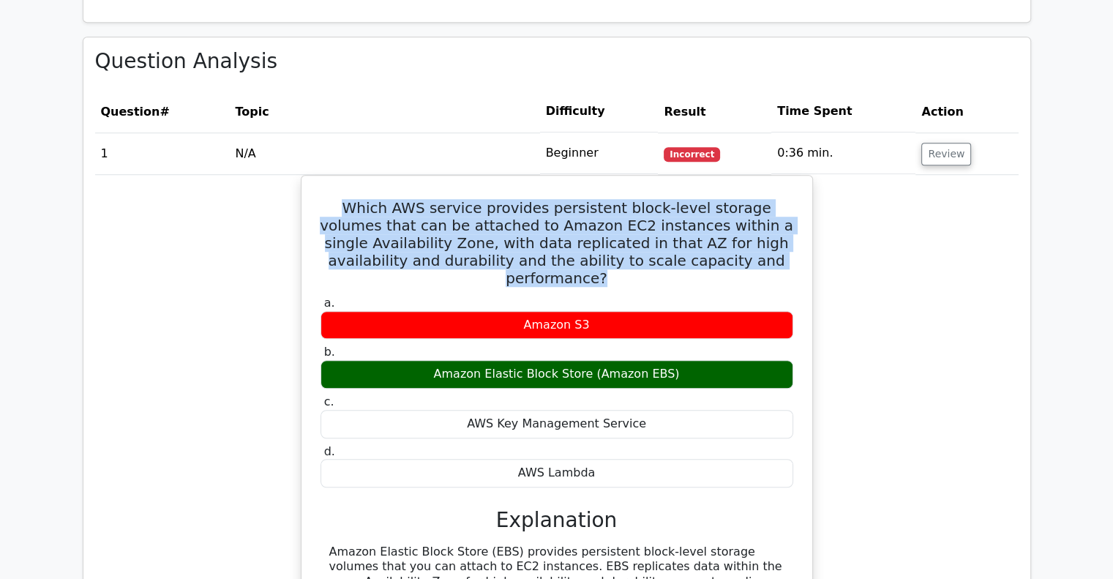
scroll to position [1024, 0]
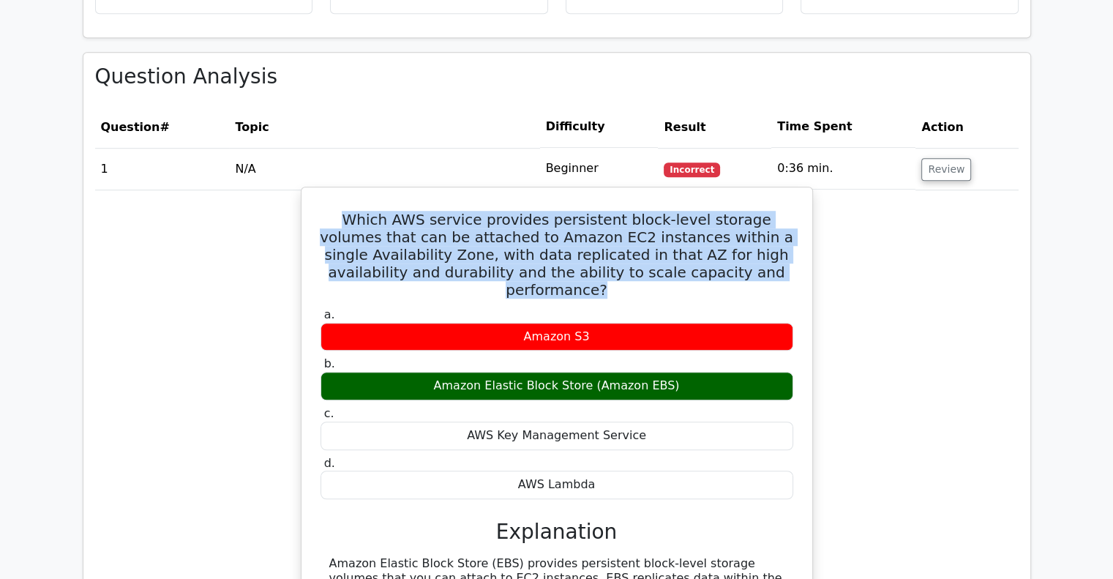
click at [645, 211] on h5 "Which AWS service provides persistent block-level storage volumes that can be a…" at bounding box center [557, 255] width 476 height 88
drag, startPoint x: 774, startPoint y: 197, endPoint x: 325, endPoint y: 143, distance: 452.4
click at [325, 211] on h5 "Which AWS service provides persistent block-level storage volumes that can be a…" at bounding box center [557, 255] width 476 height 88
click at [371, 211] on h5 "Which AWS service provides persistent block-level storage volumes that can be a…" at bounding box center [557, 255] width 476 height 88
click at [394, 211] on h5 "Which AWS service provides persistent block-level storage volumes that can be a…" at bounding box center [557, 255] width 476 height 88
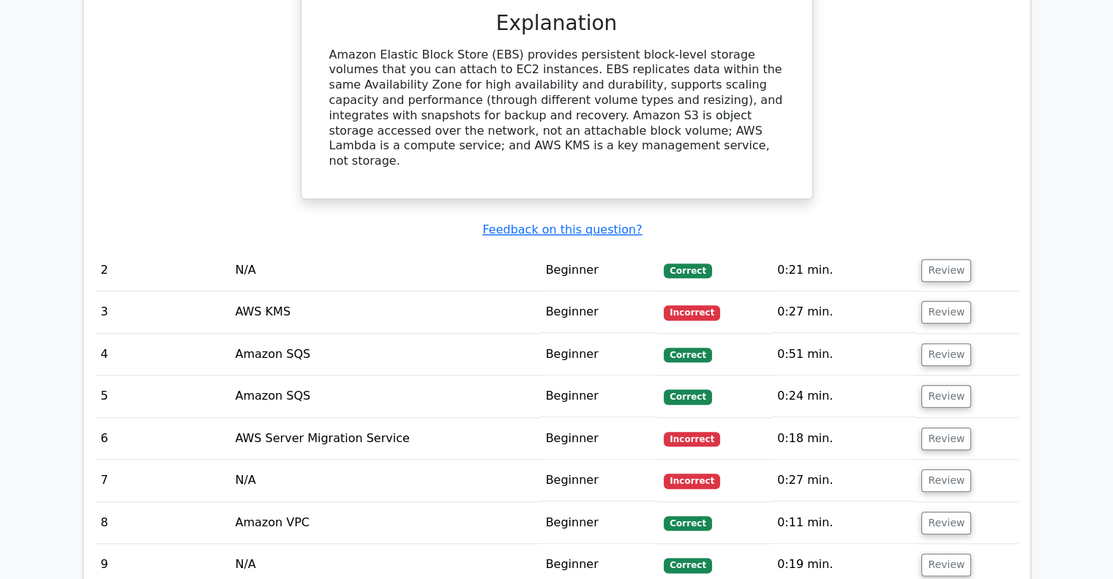
scroll to position [1536, 0]
click at [244, 249] on td "N/A" at bounding box center [384, 270] width 310 height 42
click at [393, 249] on td "N/A" at bounding box center [384, 270] width 310 height 42
click at [945, 259] on button "Review" at bounding box center [946, 270] width 50 height 23
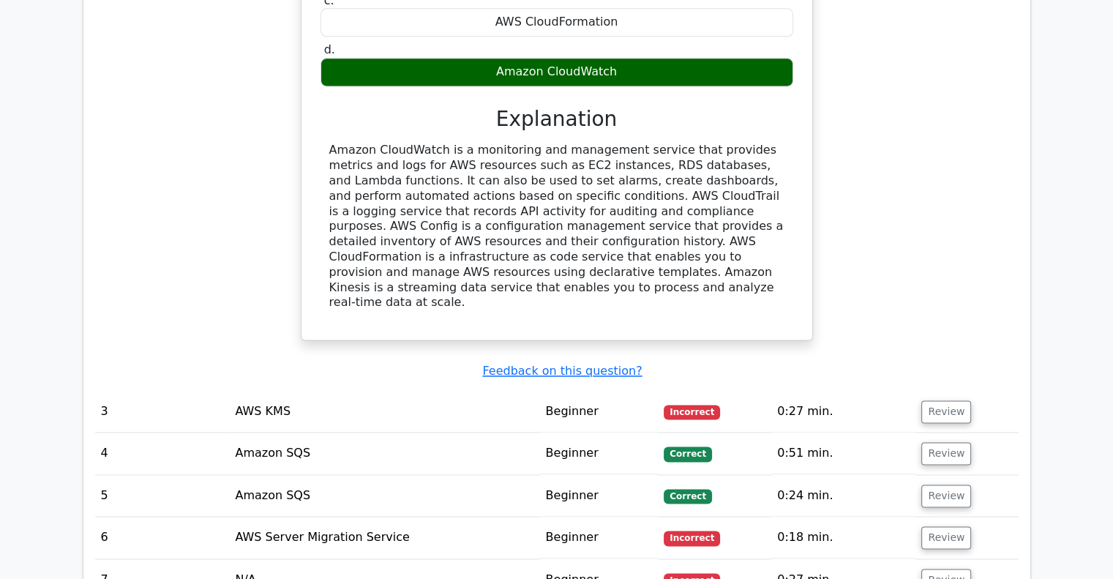
scroll to position [2122, 0]
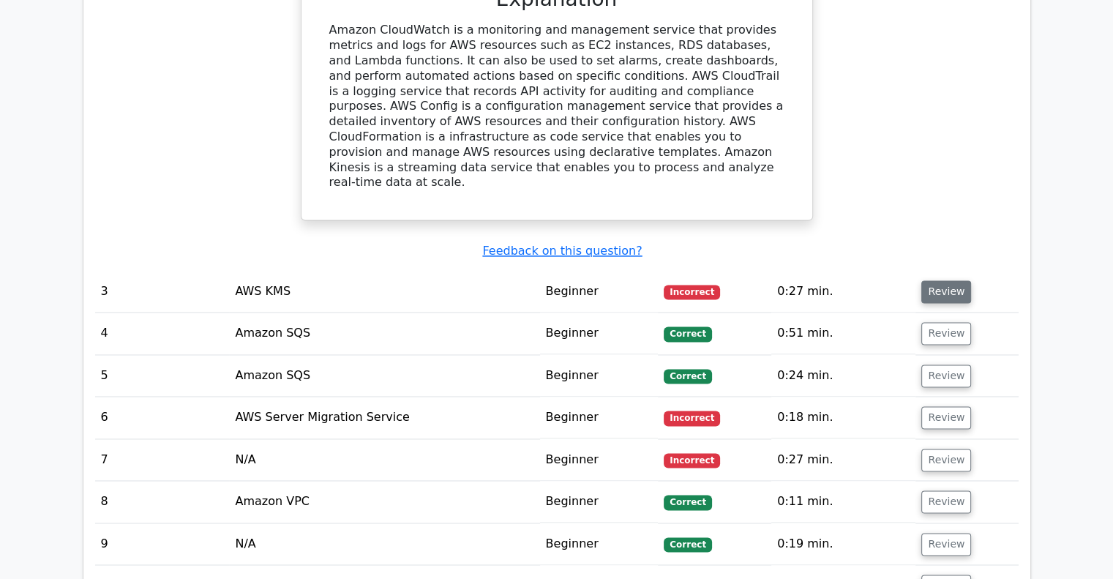
click at [954, 280] on button "Review" at bounding box center [946, 291] width 50 height 23
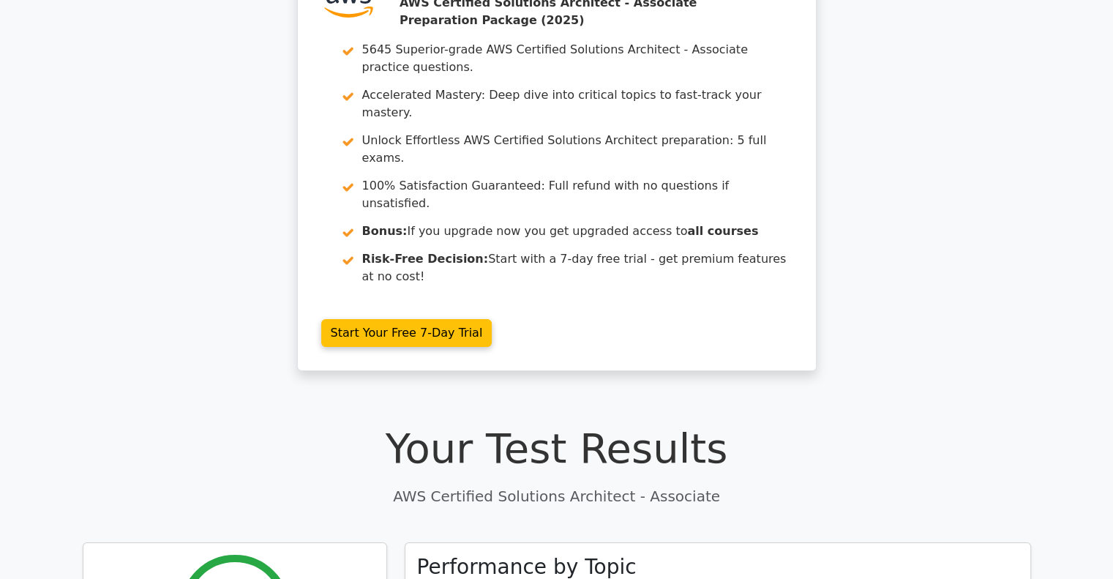
scroll to position [0, 0]
